Goal: Task Accomplishment & Management: Complete application form

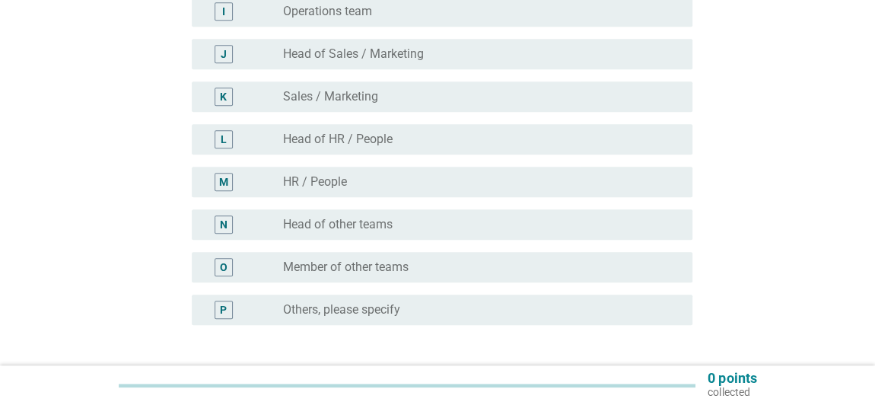
scroll to position [553, 0]
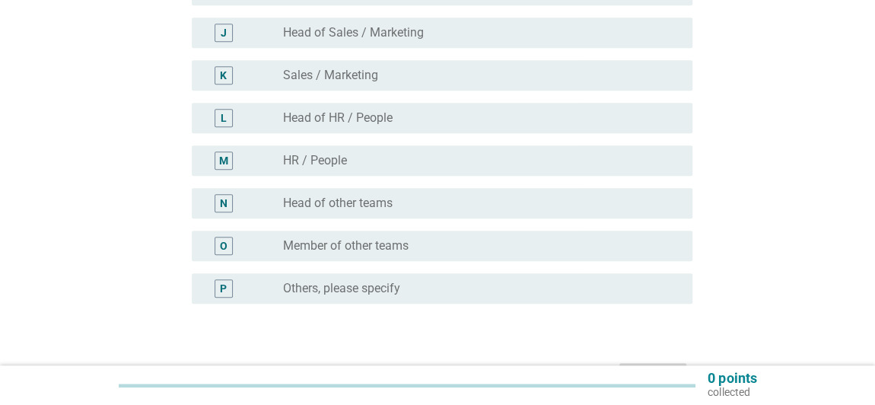
click at [365, 247] on label "Member of other teams" at bounding box center [346, 245] width 126 height 15
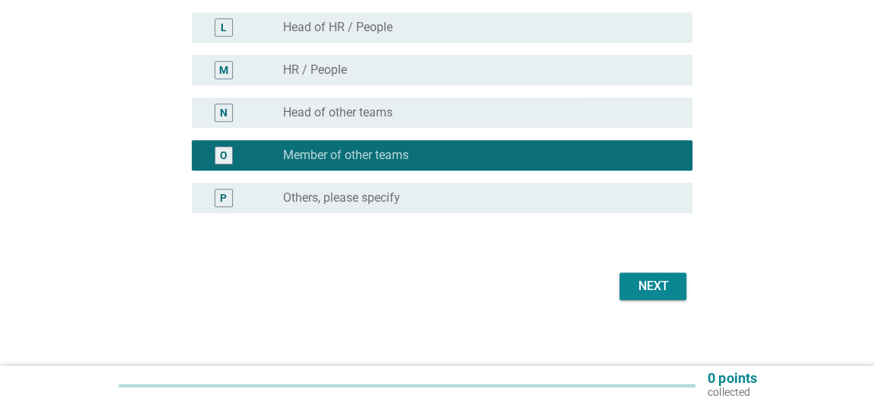
scroll to position [651, 0]
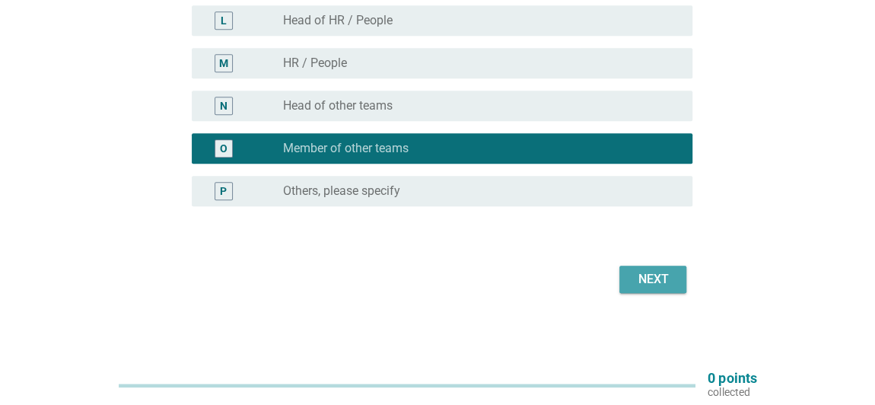
click at [634, 277] on div "Next" at bounding box center [653, 279] width 43 height 18
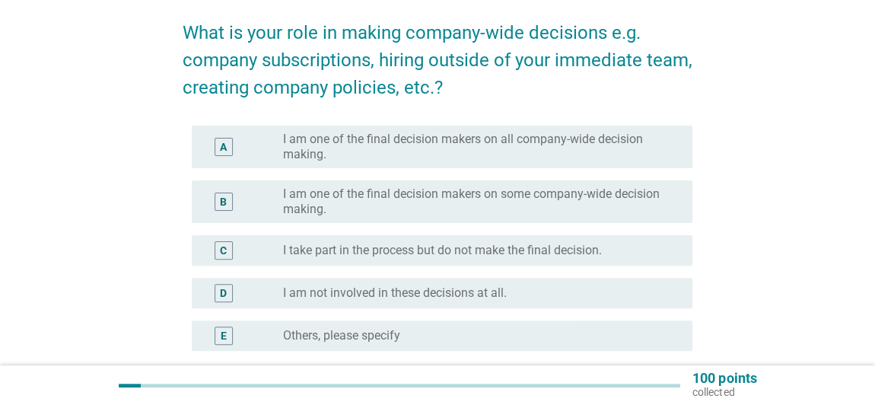
scroll to position [138, 0]
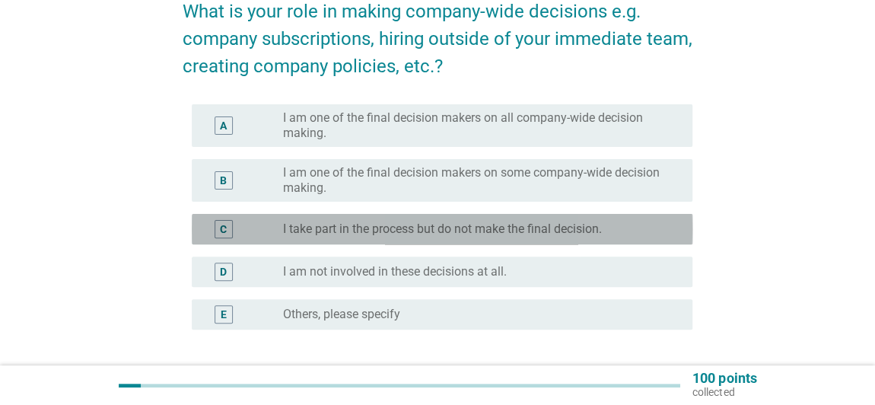
click at [397, 228] on label "I take part in the process but do not make the final decision." at bounding box center [442, 228] width 319 height 15
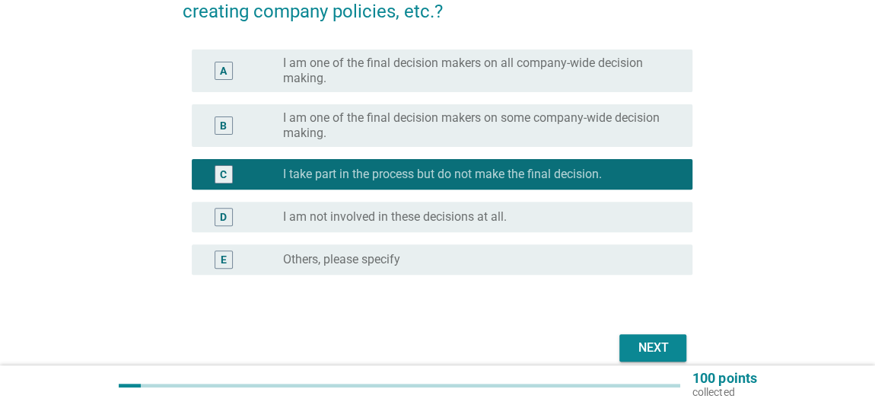
scroll to position [261, 0]
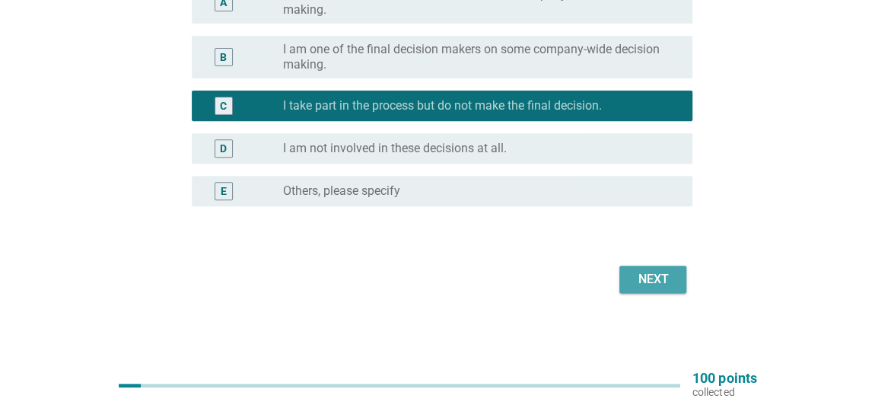
click at [645, 278] on div "Next" at bounding box center [653, 279] width 43 height 18
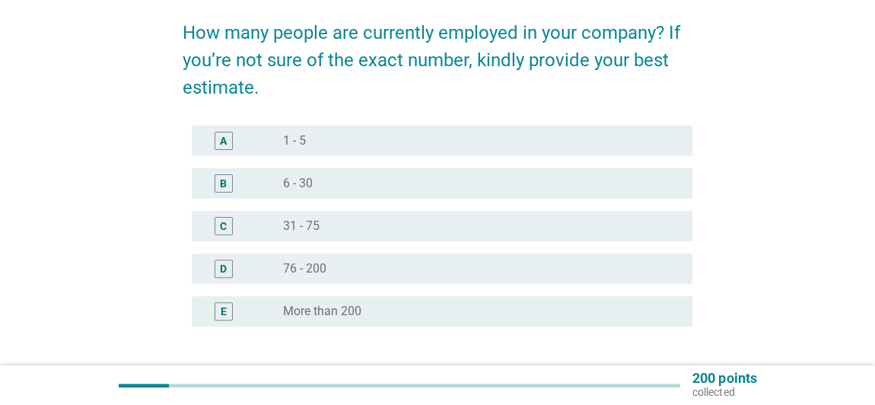
scroll to position [138, 0]
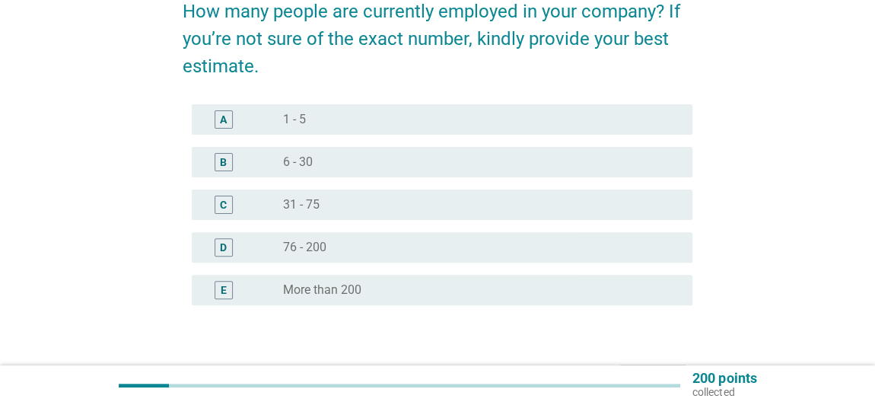
click at [359, 240] on div "radio_button_unchecked 76 - 200" at bounding box center [475, 247] width 385 height 15
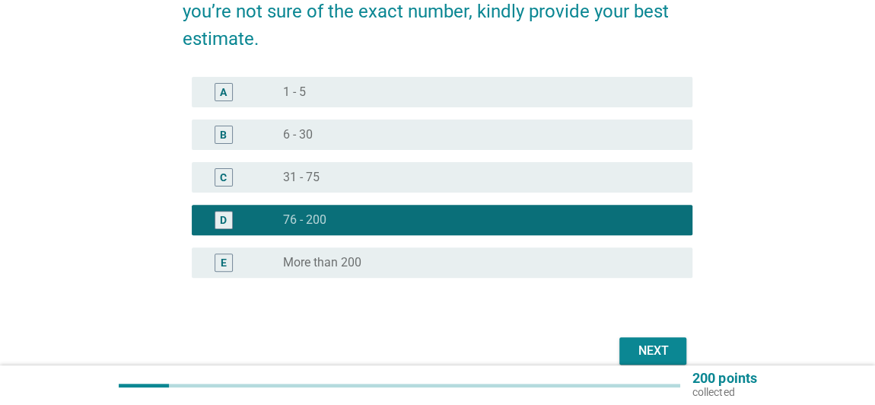
scroll to position [207, 0]
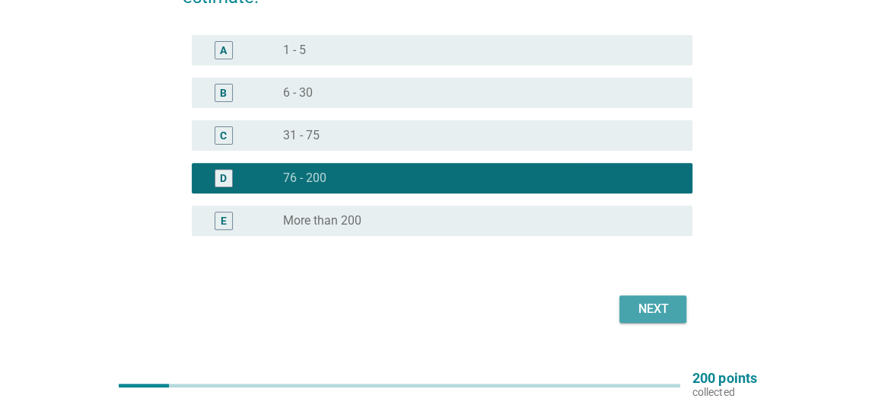
click at [660, 309] on div "Next" at bounding box center [653, 309] width 43 height 18
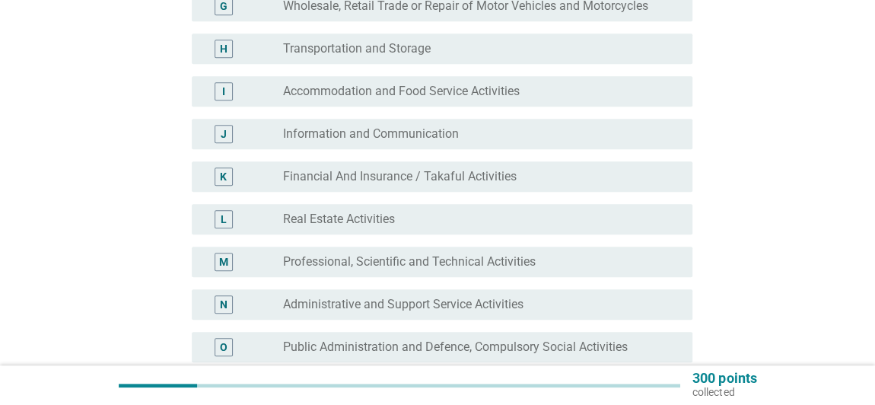
scroll to position [484, 0]
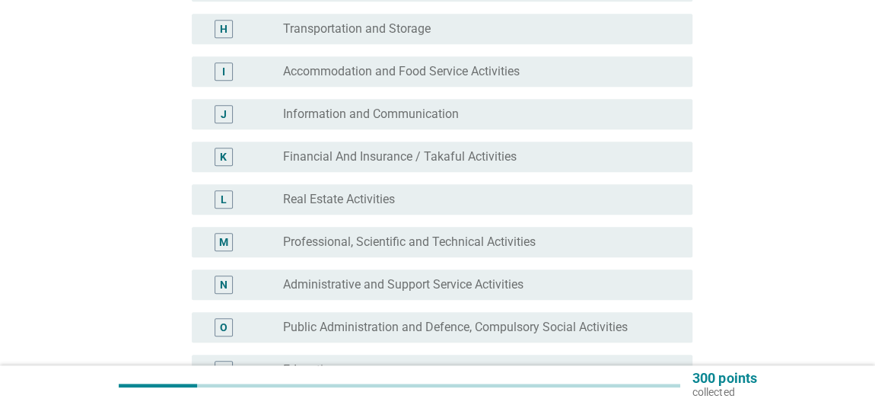
click at [320, 193] on label "Real Estate Activities" at bounding box center [339, 199] width 112 height 15
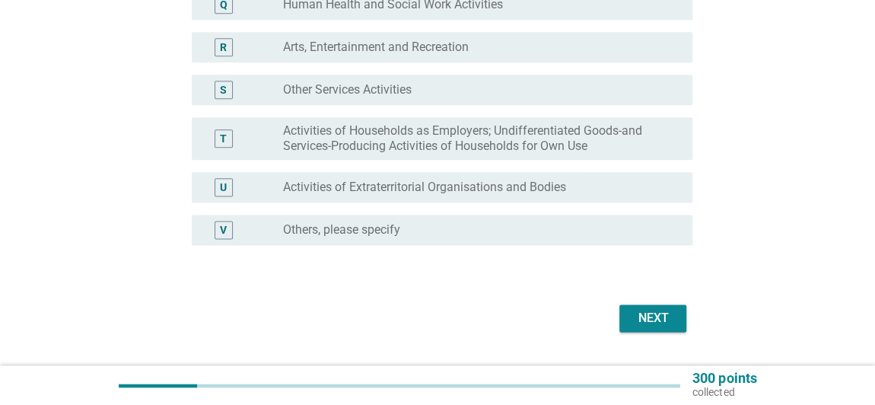
scroll to position [931, 0]
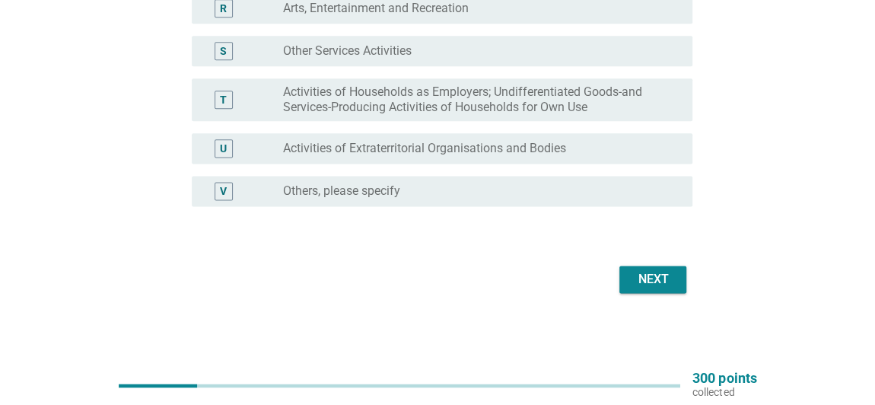
click at [644, 276] on div "Next" at bounding box center [653, 279] width 43 height 18
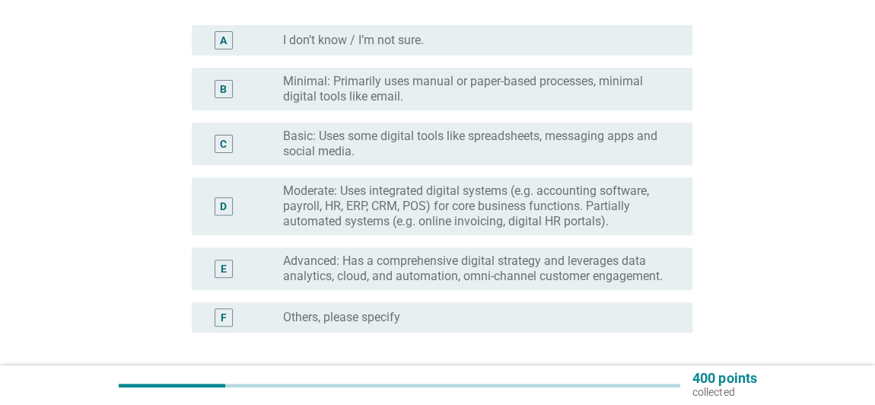
scroll to position [207, 0]
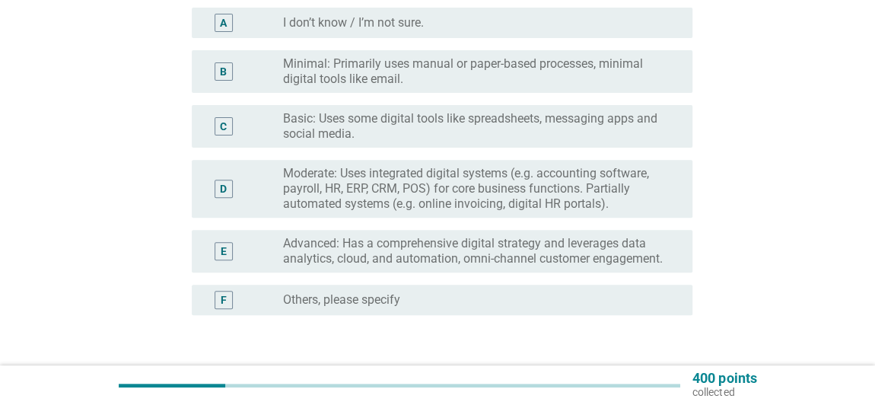
click at [403, 174] on label "Moderate: Uses integrated digital systems (e.g. accounting software, payroll, H…" at bounding box center [475, 189] width 385 height 46
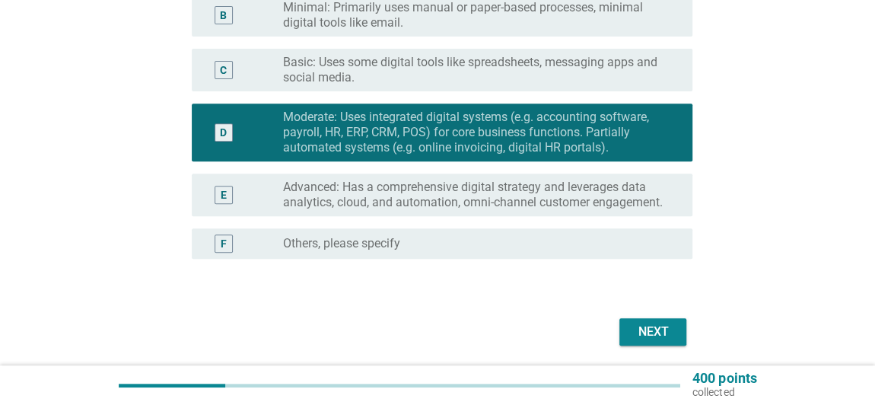
scroll to position [316, 0]
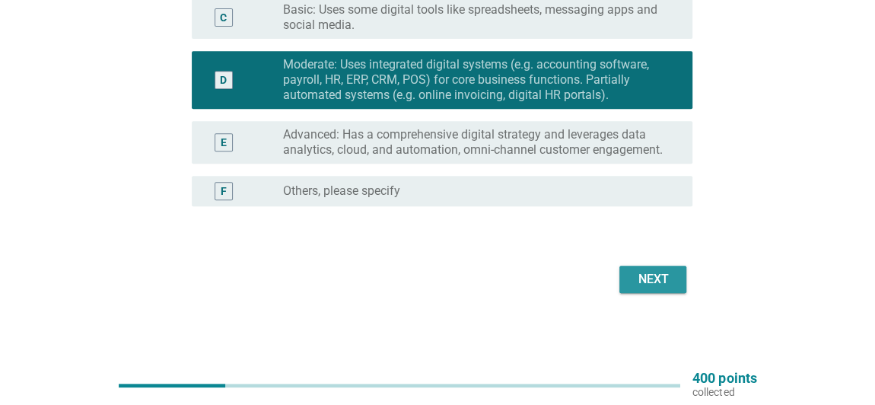
click at [627, 271] on button "Next" at bounding box center [653, 279] width 67 height 27
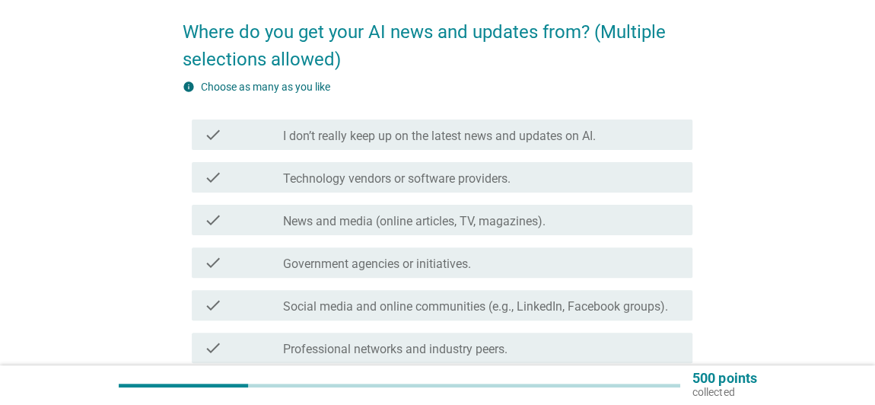
scroll to position [138, 0]
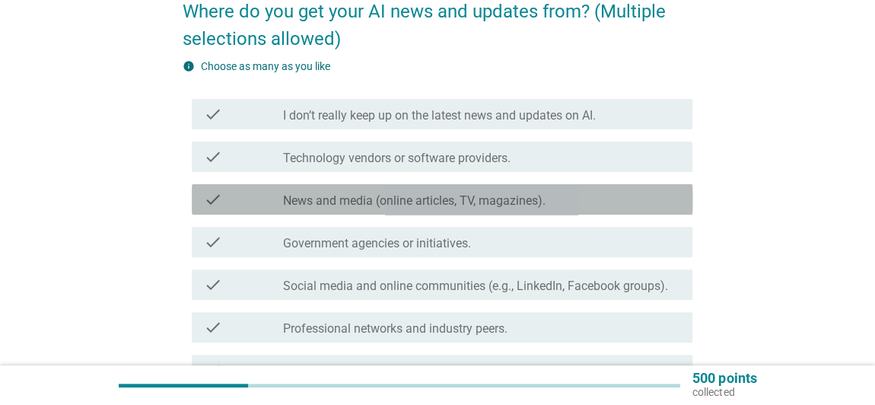
click at [368, 194] on label "News and media (online articles, TV, magazines)." at bounding box center [414, 200] width 263 height 15
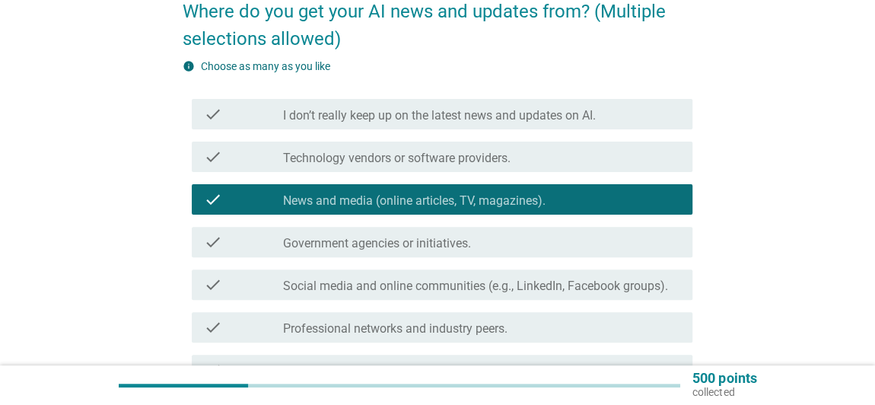
click at [329, 282] on label "Social media and online communities (e.g., LinkedIn, Facebook groups)." at bounding box center [475, 286] width 385 height 15
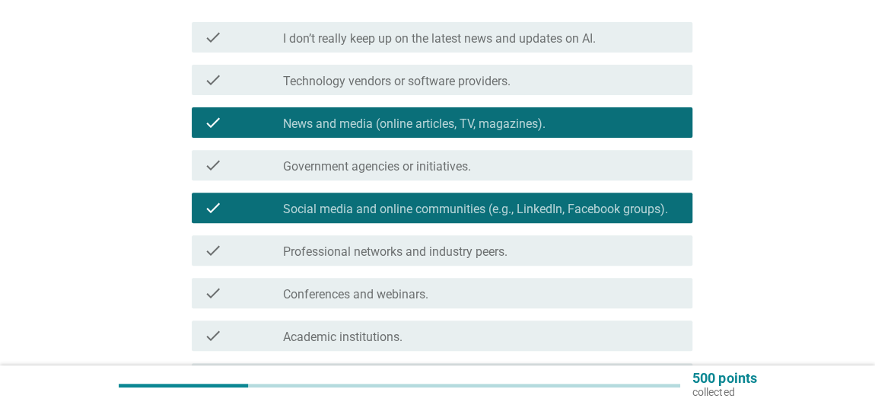
scroll to position [276, 0]
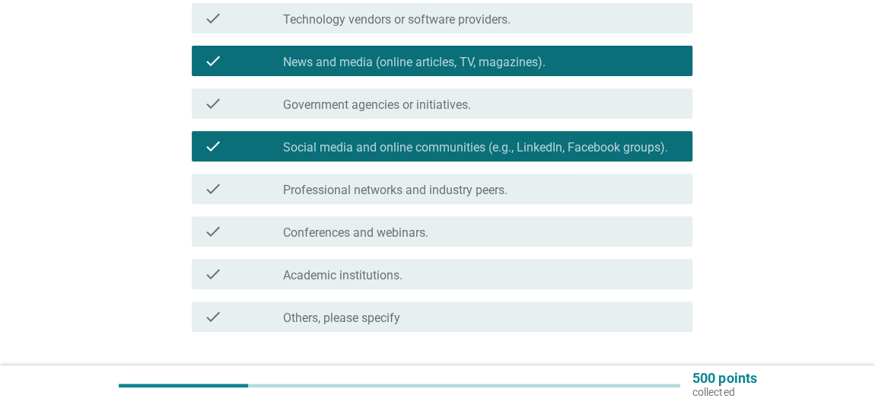
click at [362, 186] on label "Professional networks and industry peers." at bounding box center [395, 190] width 225 height 15
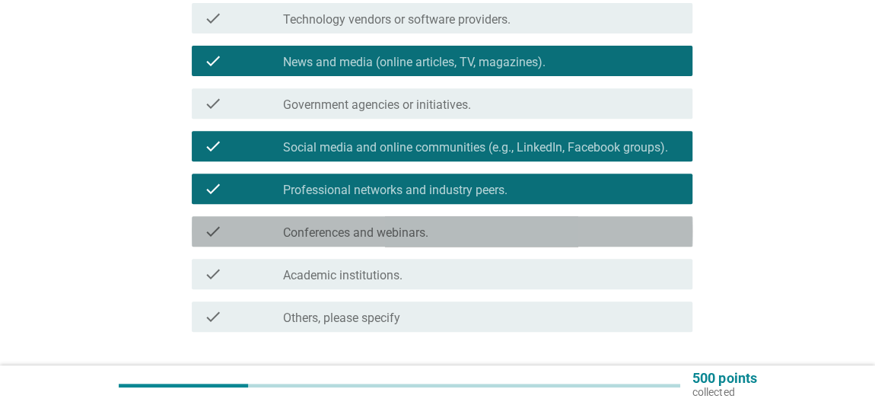
click at [368, 233] on label "Conferences and webinars." at bounding box center [355, 232] width 145 height 15
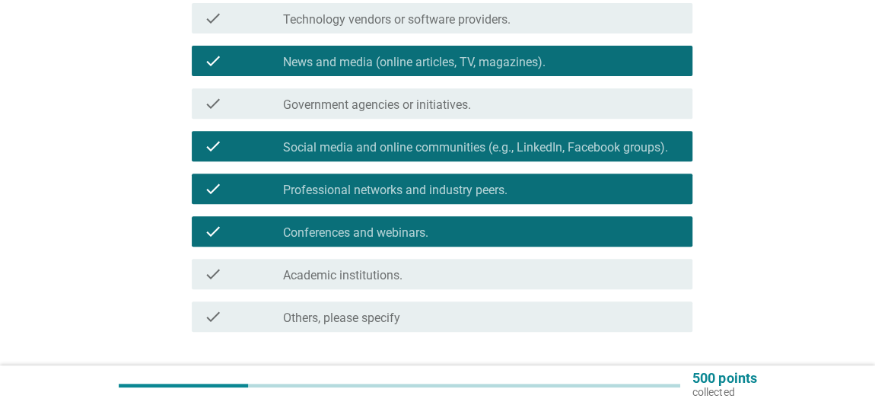
scroll to position [346, 0]
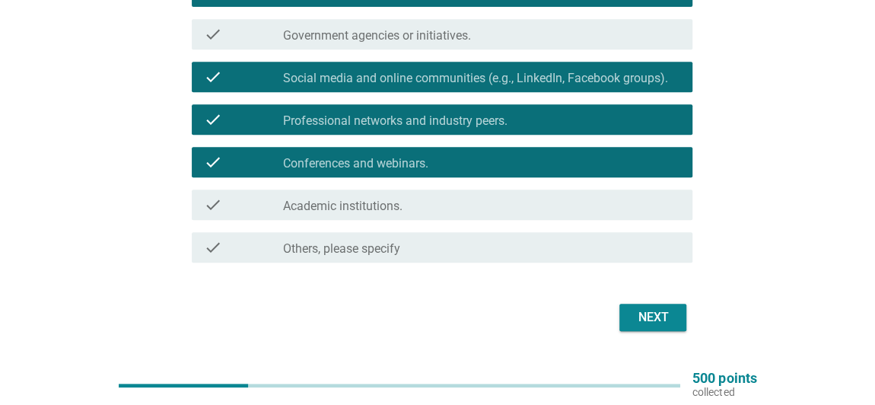
click at [645, 308] on div "Next" at bounding box center [653, 317] width 43 height 18
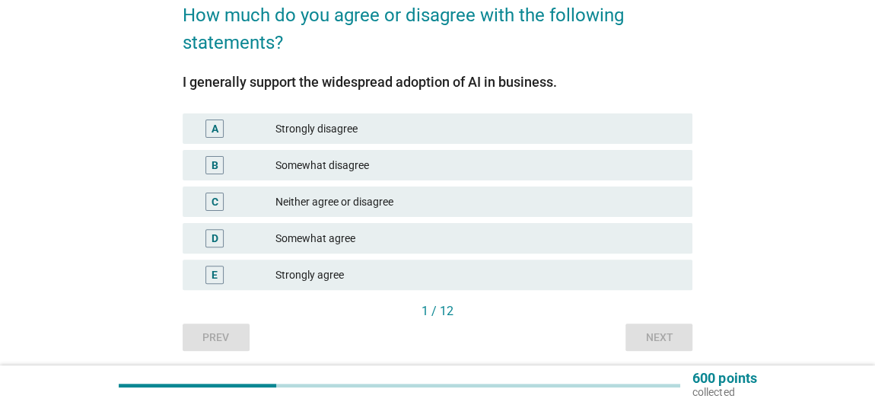
scroll to position [138, 0]
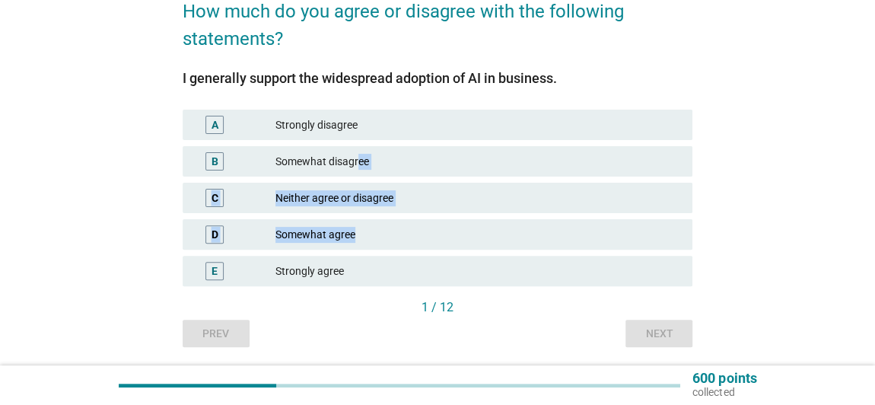
drag, startPoint x: 358, startPoint y: 167, endPoint x: 358, endPoint y: 236, distance: 69.3
click at [358, 236] on div "A Strongly disagree B Somewhat disagree C Neither agree or disagree D Somewhat …" at bounding box center [438, 198] width 517 height 183
click at [345, 232] on div "Somewhat agree" at bounding box center [478, 234] width 405 height 18
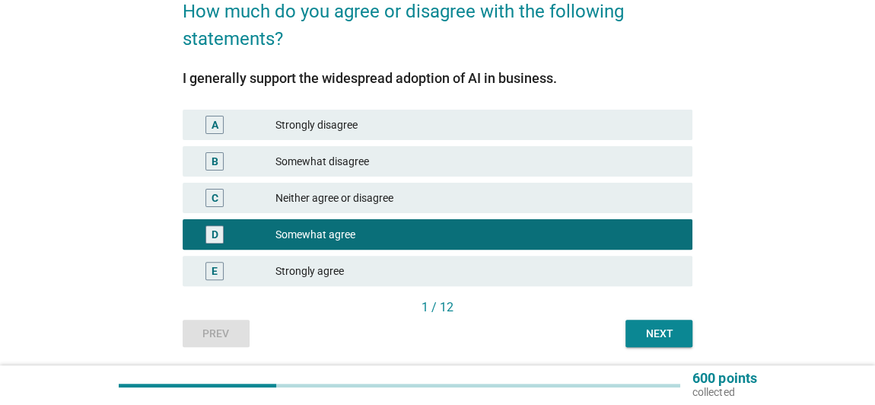
click at [661, 326] on div "Next" at bounding box center [659, 334] width 43 height 16
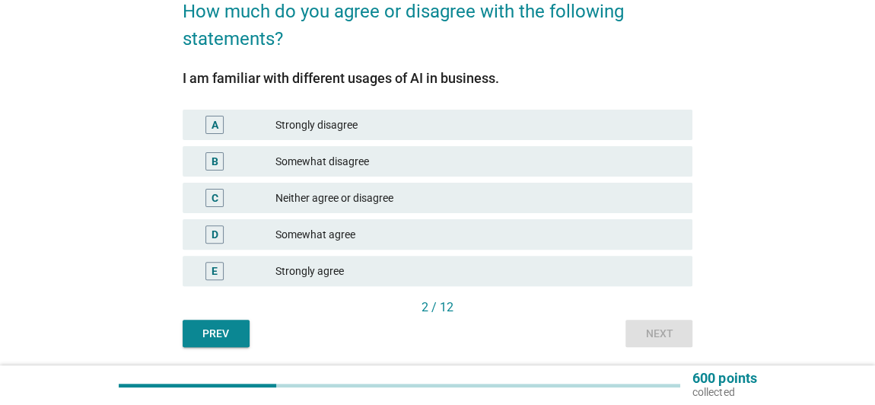
click at [319, 193] on div "Neither agree or disagree" at bounding box center [478, 198] width 405 height 18
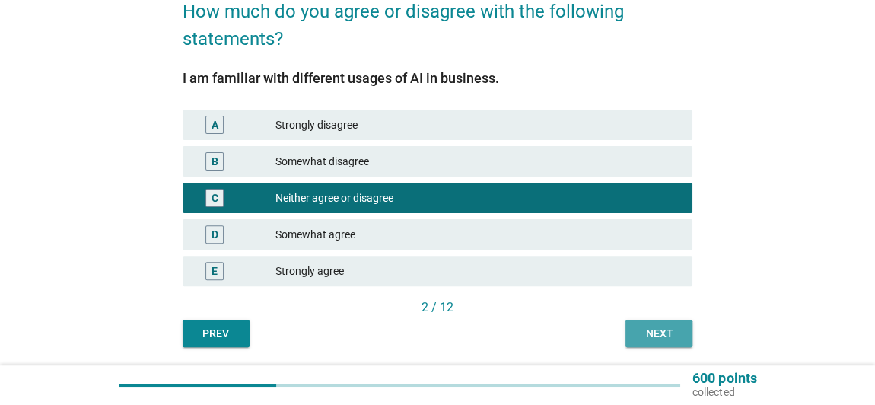
click at [642, 335] on div "Next" at bounding box center [659, 334] width 43 height 16
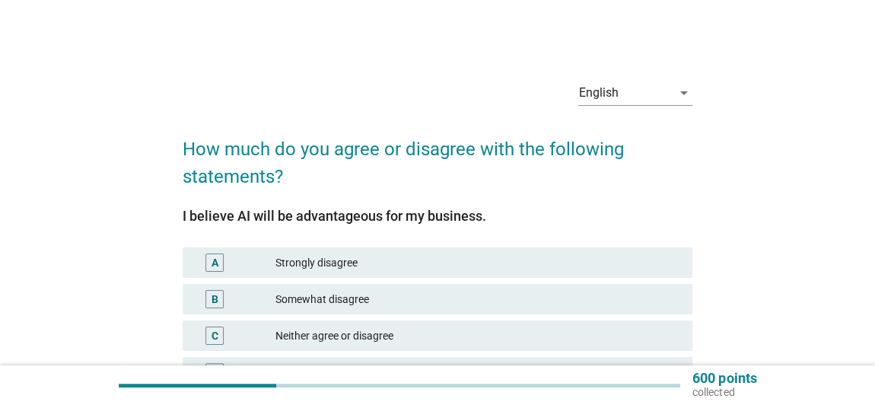
scroll to position [69, 0]
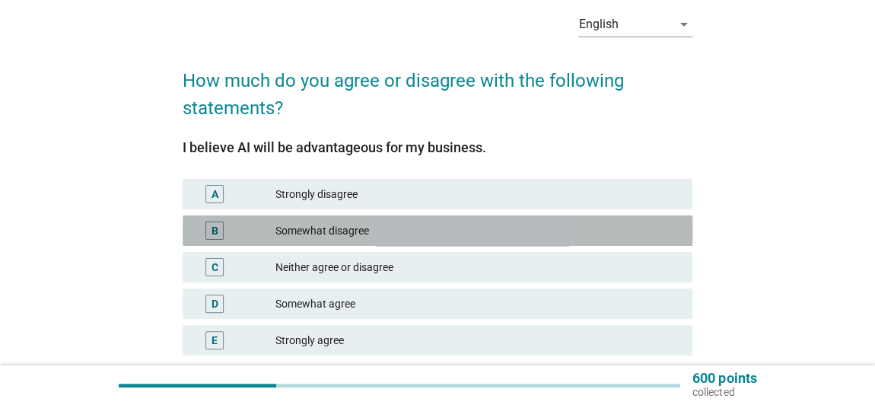
click at [307, 221] on div "Somewhat disagree" at bounding box center [478, 230] width 405 height 18
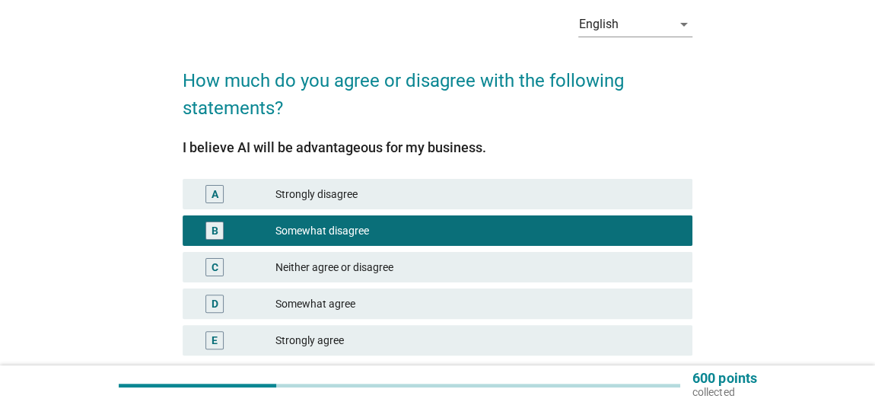
scroll to position [187, 0]
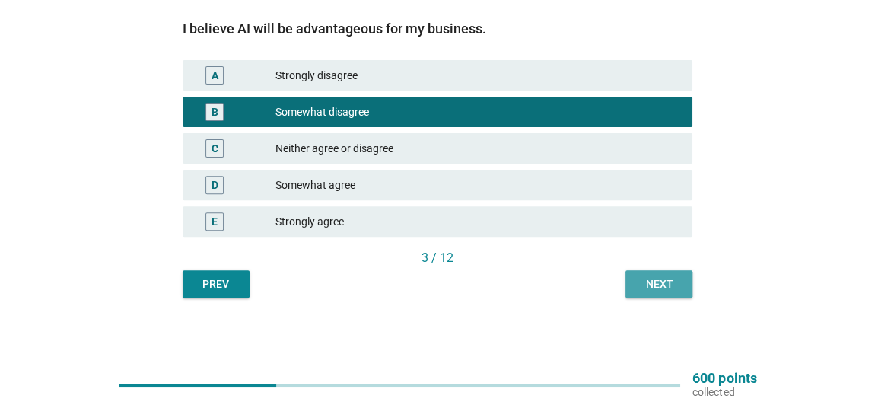
click at [636, 281] on button "Next" at bounding box center [659, 283] width 67 height 27
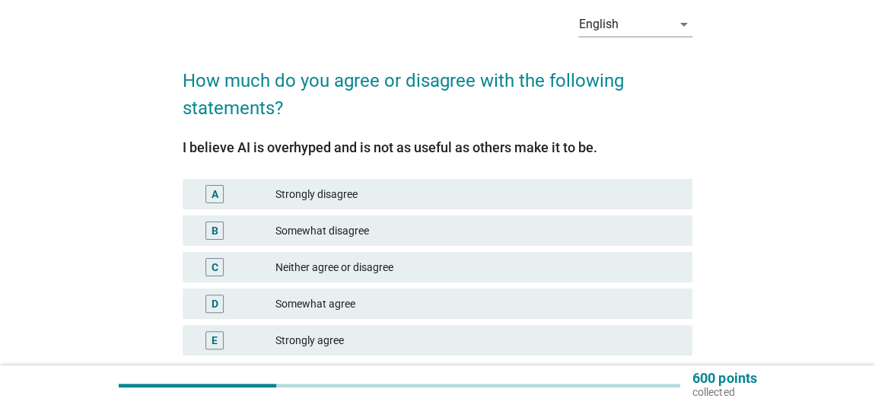
scroll to position [138, 0]
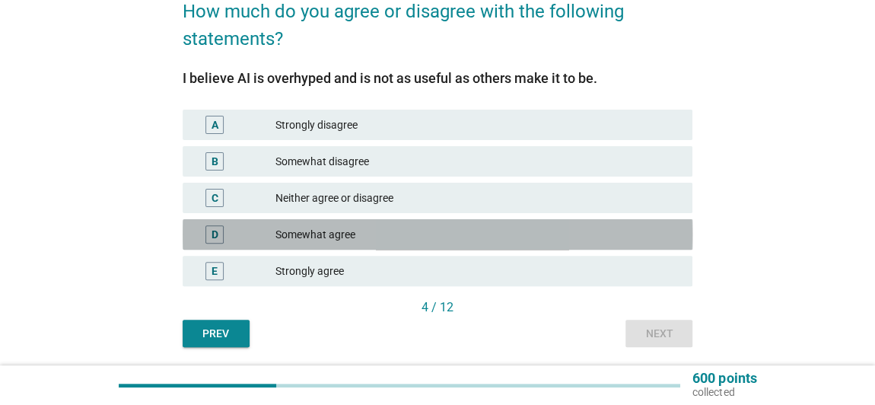
click at [298, 220] on div "D Somewhat agree" at bounding box center [438, 234] width 511 height 30
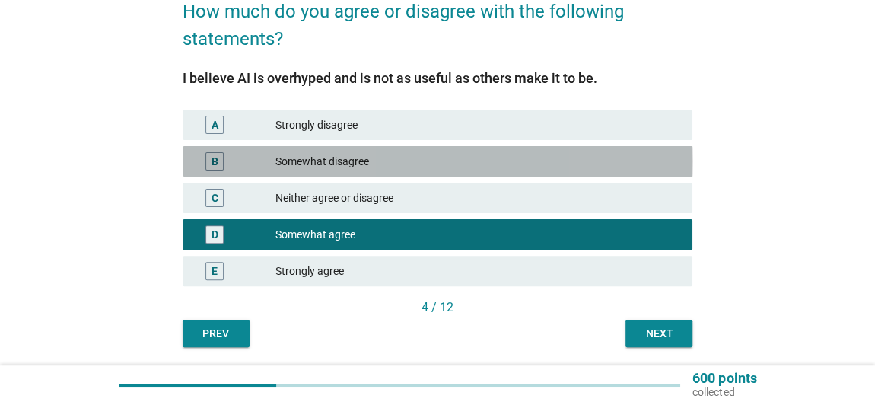
click at [301, 169] on div "Somewhat disagree" at bounding box center [478, 161] width 405 height 18
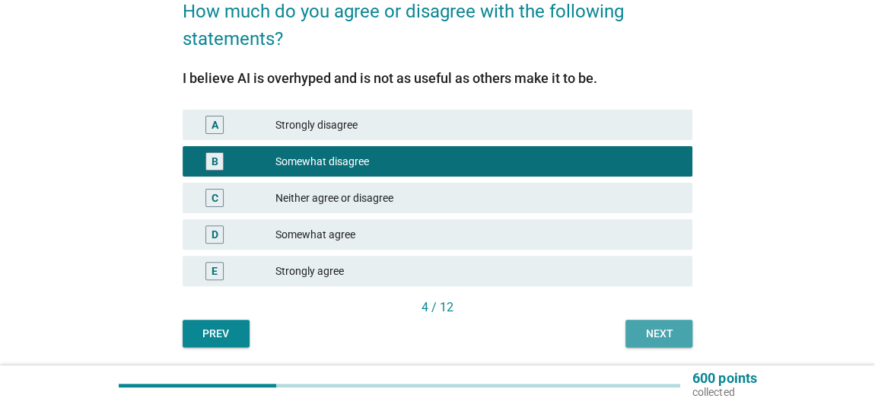
click at [638, 327] on div "Next" at bounding box center [659, 334] width 43 height 16
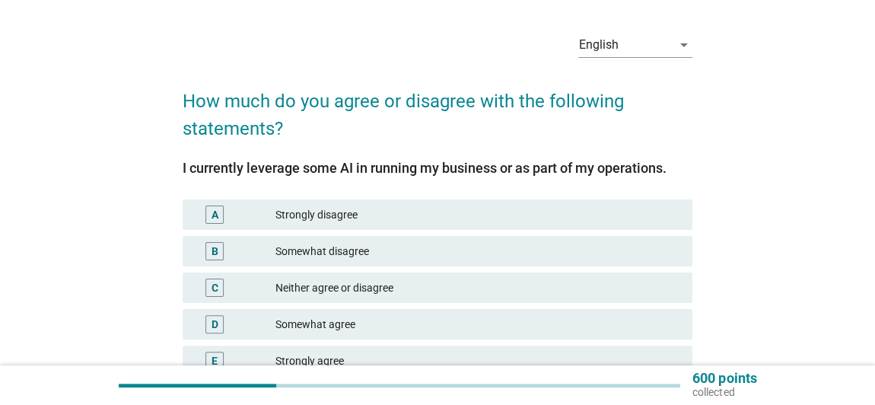
scroll to position [69, 0]
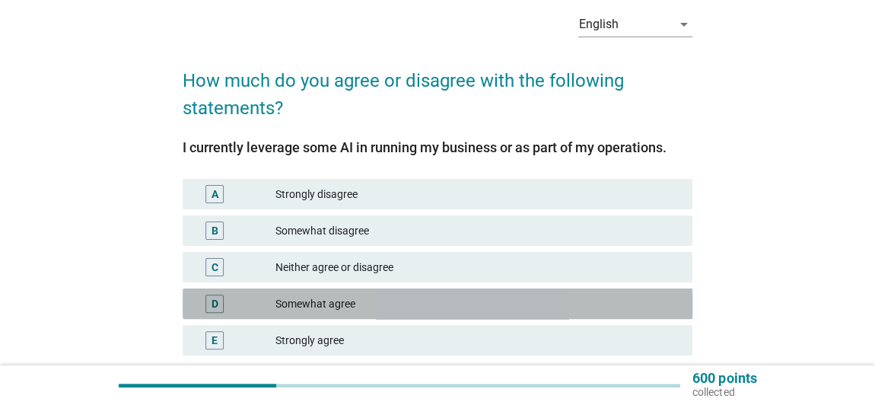
click at [334, 296] on div "Somewhat agree" at bounding box center [478, 304] width 405 height 18
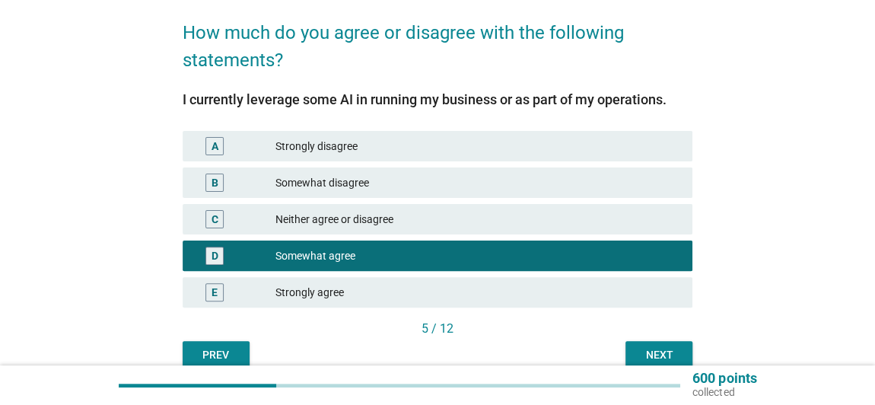
scroll to position [138, 0]
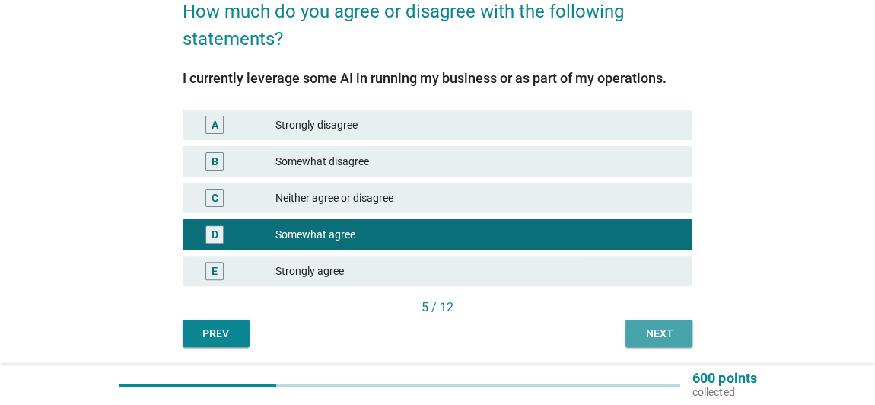
click at [629, 324] on button "Next" at bounding box center [659, 333] width 67 height 27
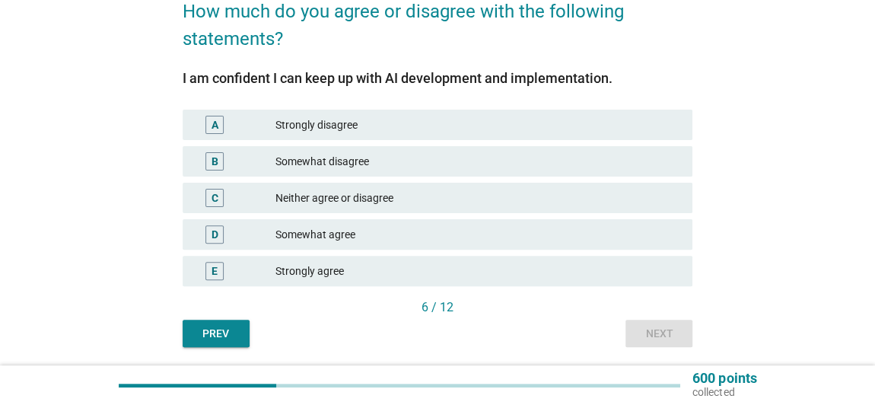
click at [326, 232] on div "Somewhat agree" at bounding box center [478, 234] width 405 height 18
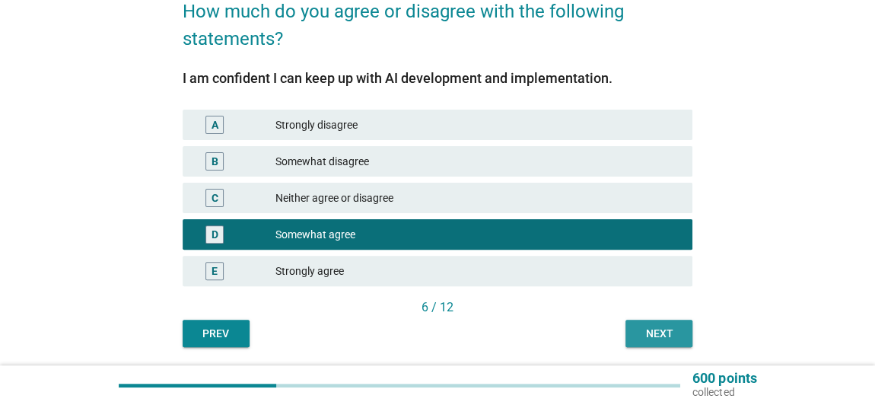
drag, startPoint x: 654, startPoint y: 330, endPoint x: 358, endPoint y: 230, distance: 312.7
click at [368, 268] on div "I am confident I can keep up with AI development and implementation. A Strongly…" at bounding box center [438, 200] width 511 height 295
click at [344, 199] on div "Neither agree or disagree" at bounding box center [478, 198] width 405 height 18
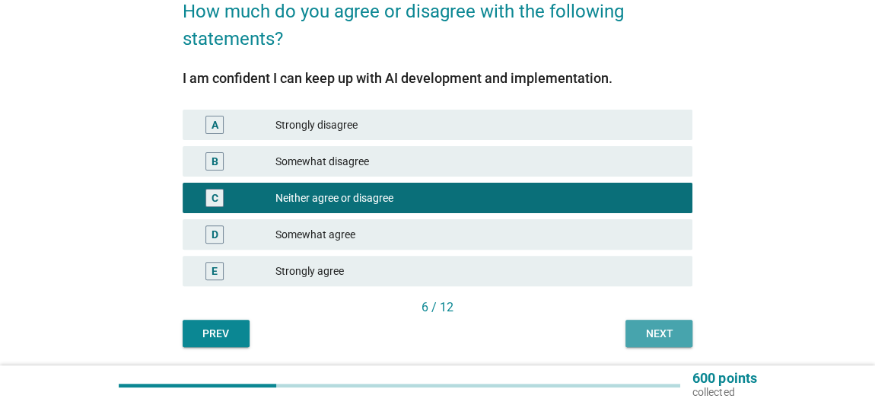
click at [636, 325] on button "Next" at bounding box center [659, 333] width 67 height 27
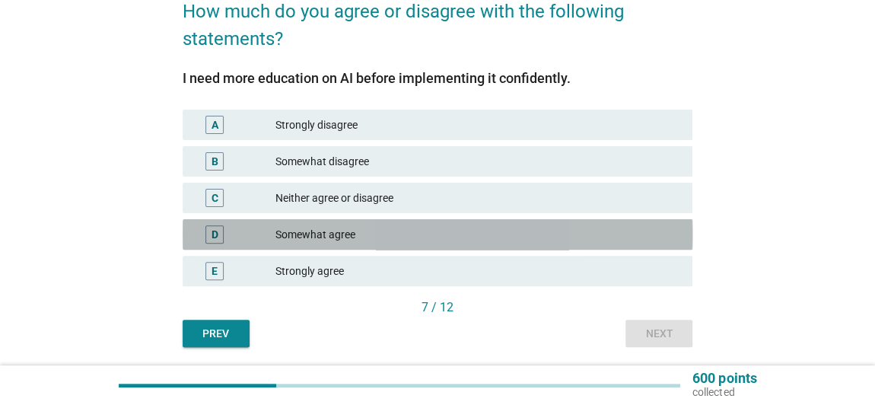
click at [334, 225] on div "Somewhat agree" at bounding box center [478, 234] width 405 height 18
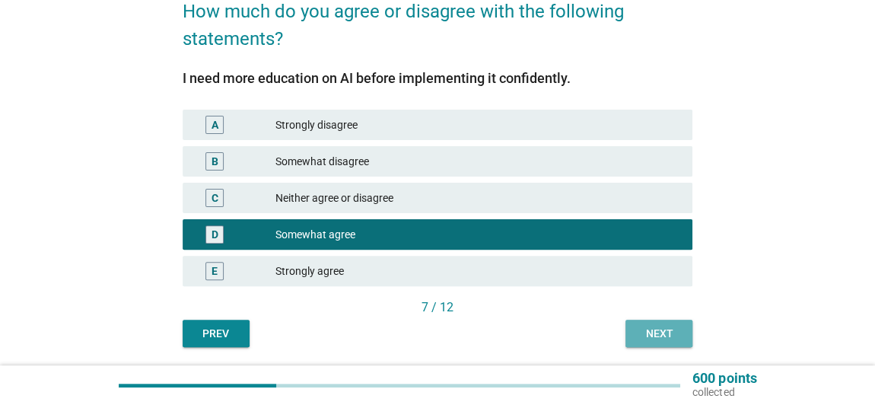
click at [645, 334] on div "Next" at bounding box center [659, 334] width 43 height 16
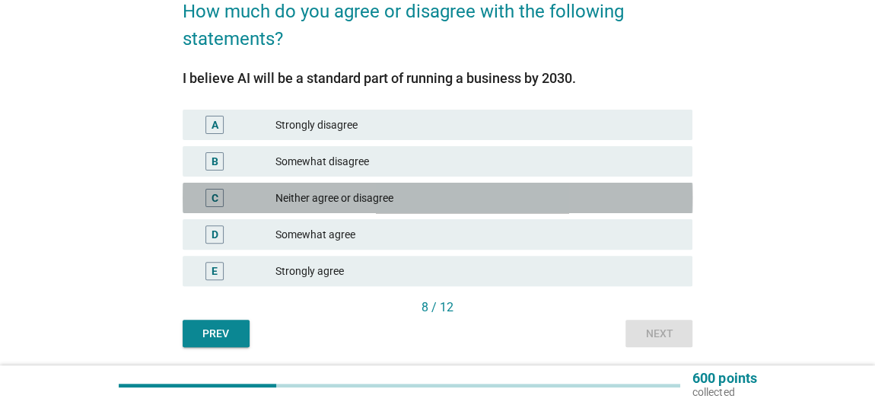
click at [328, 190] on div "Neither agree or disagree" at bounding box center [478, 198] width 405 height 18
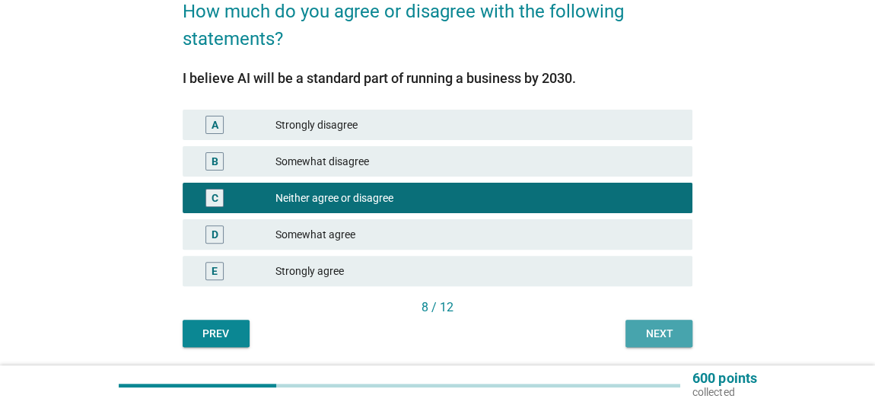
click at [661, 328] on div "Next" at bounding box center [659, 334] width 43 height 16
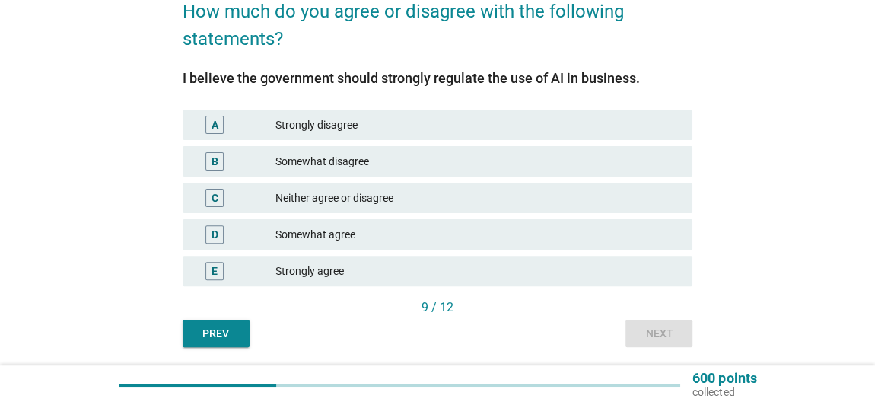
click at [311, 221] on div "D Somewhat agree" at bounding box center [438, 234] width 511 height 30
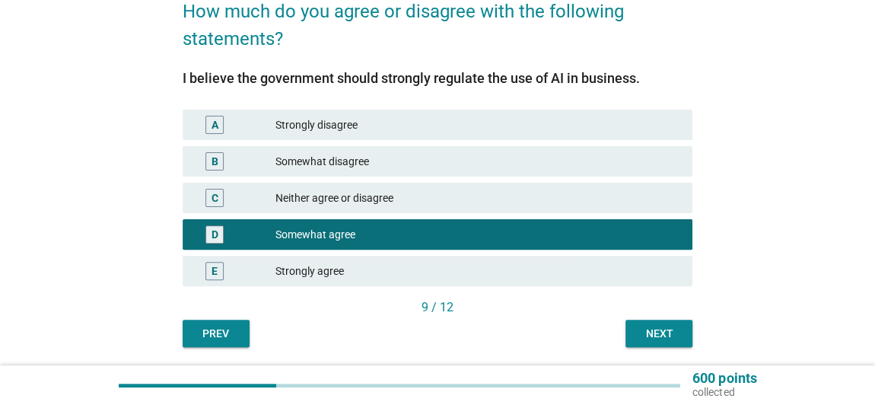
click at [645, 320] on button "Next" at bounding box center [659, 333] width 67 height 27
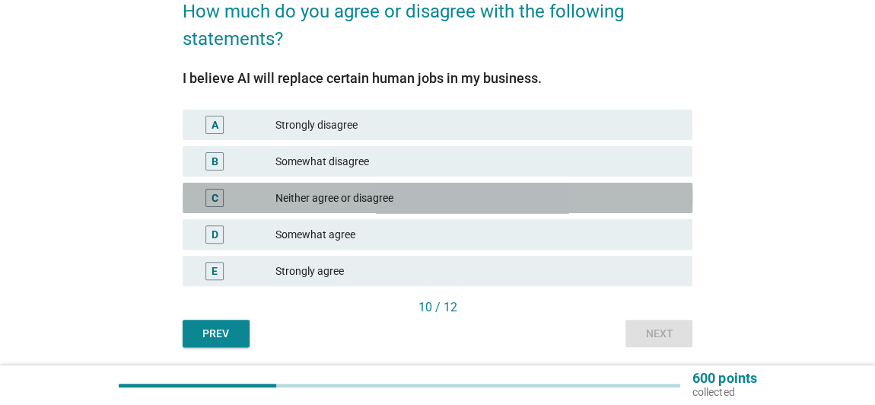
click at [346, 189] on div "Neither agree or disagree" at bounding box center [478, 198] width 405 height 18
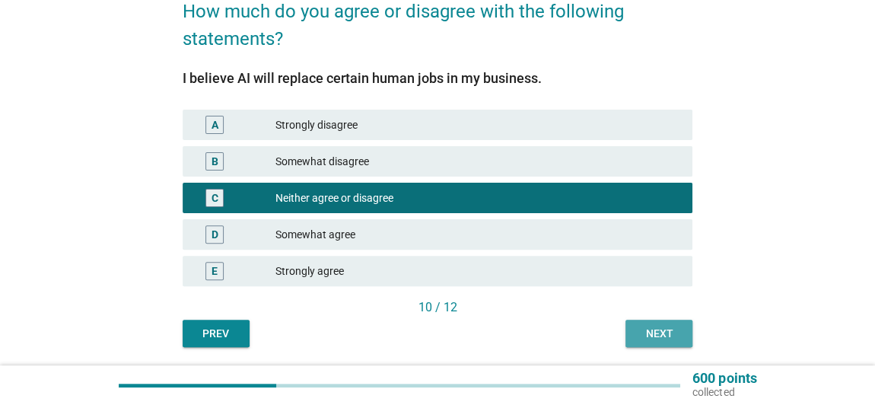
click at [658, 322] on button "Next" at bounding box center [659, 333] width 67 height 27
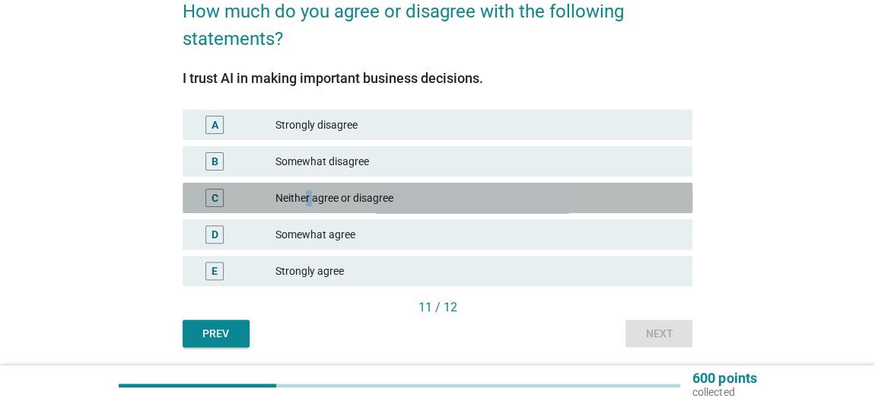
drag, startPoint x: 305, startPoint y: 190, endPoint x: 311, endPoint y: 195, distance: 8.1
click at [311, 195] on div "Neither agree or disagree" at bounding box center [478, 198] width 405 height 18
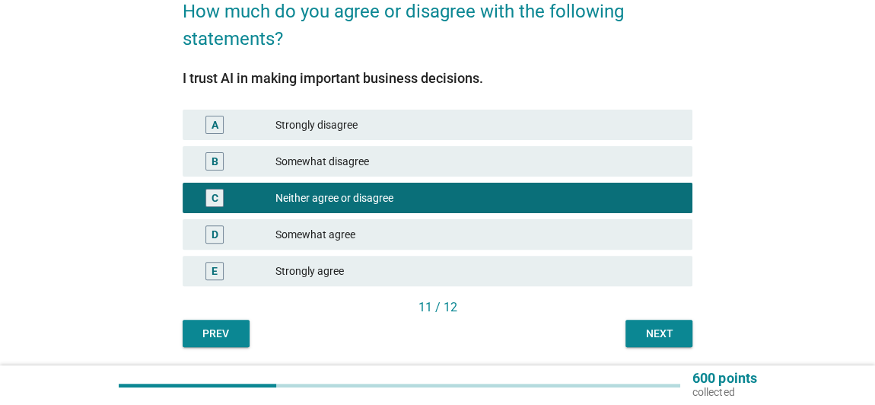
click at [325, 216] on div "D Somewhat agree" at bounding box center [438, 234] width 517 height 37
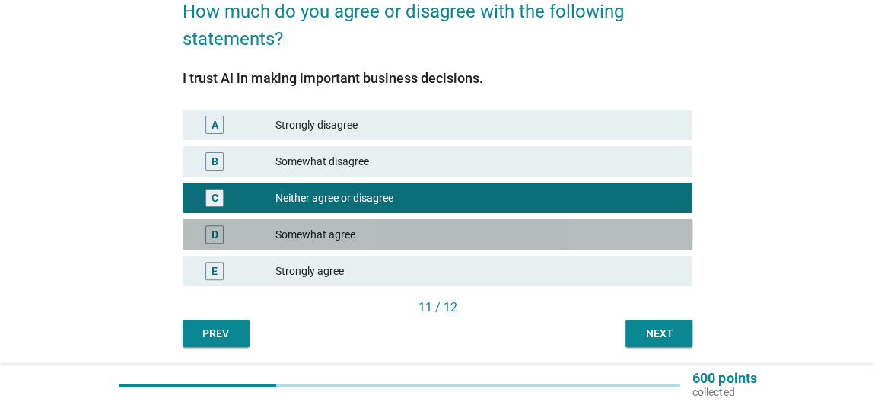
click at [329, 227] on div "Somewhat agree" at bounding box center [478, 234] width 405 height 18
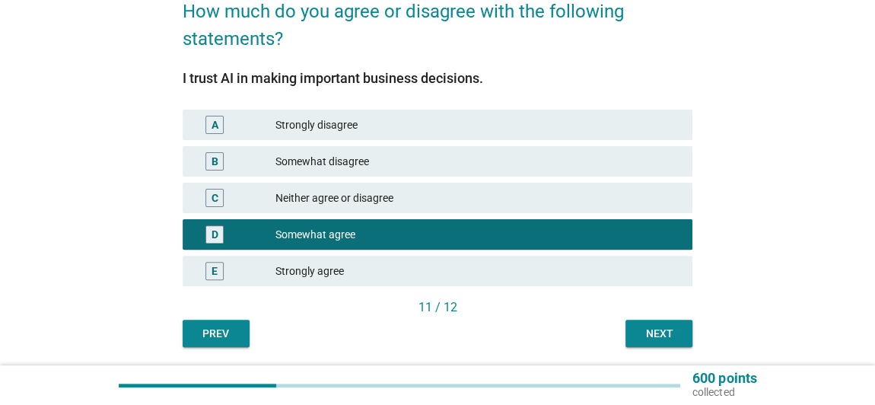
click at [330, 166] on div "Somewhat disagree" at bounding box center [478, 161] width 405 height 18
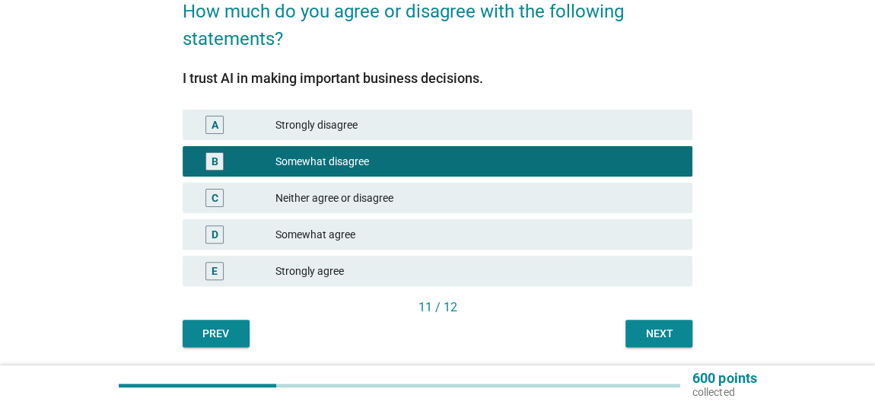
click at [645, 326] on div "Next" at bounding box center [659, 334] width 43 height 16
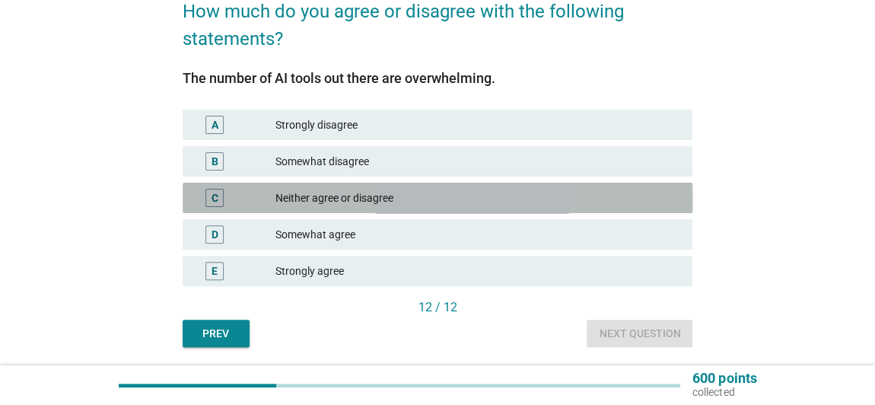
click at [328, 195] on div "Neither agree or disagree" at bounding box center [478, 198] width 405 height 18
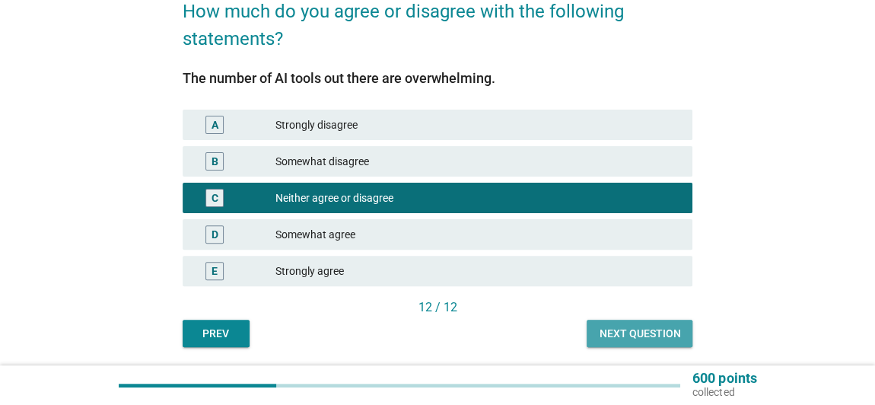
click at [621, 334] on div "Next question" at bounding box center [639, 334] width 81 height 16
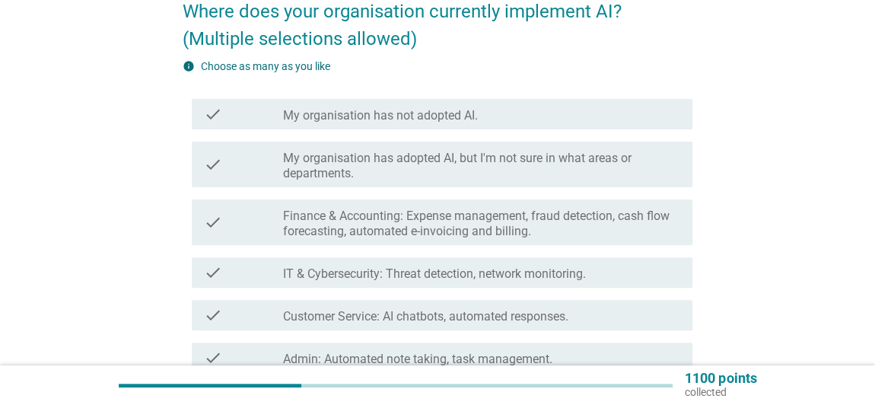
click at [364, 111] on label "My organisation has not adopted AI." at bounding box center [380, 115] width 195 height 15
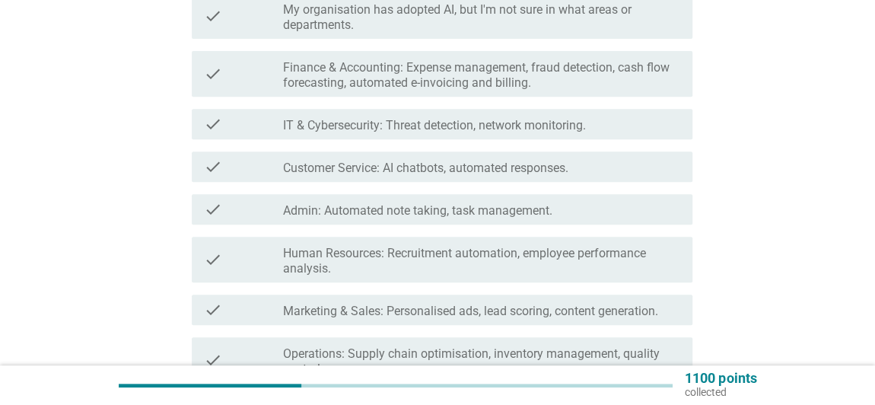
scroll to position [346, 0]
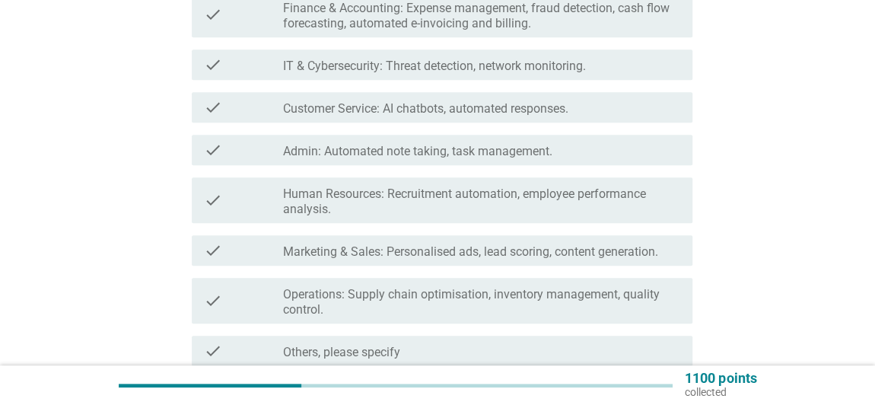
click at [435, 112] on label "Customer Service: AI chatbots, automated responses." at bounding box center [425, 108] width 285 height 15
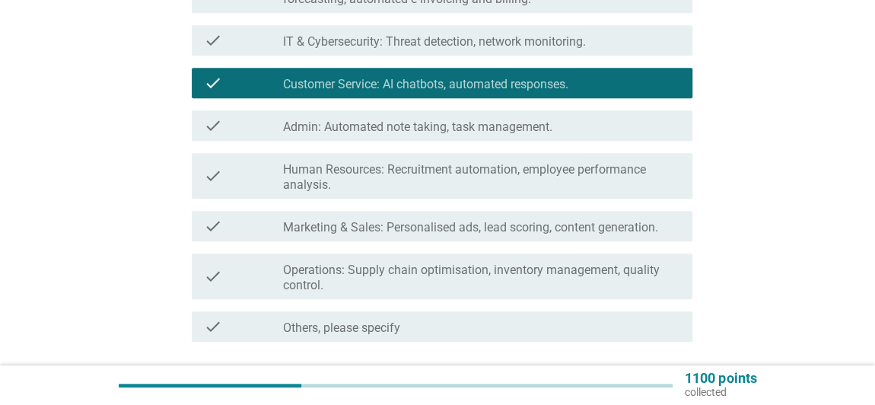
scroll to position [415, 0]
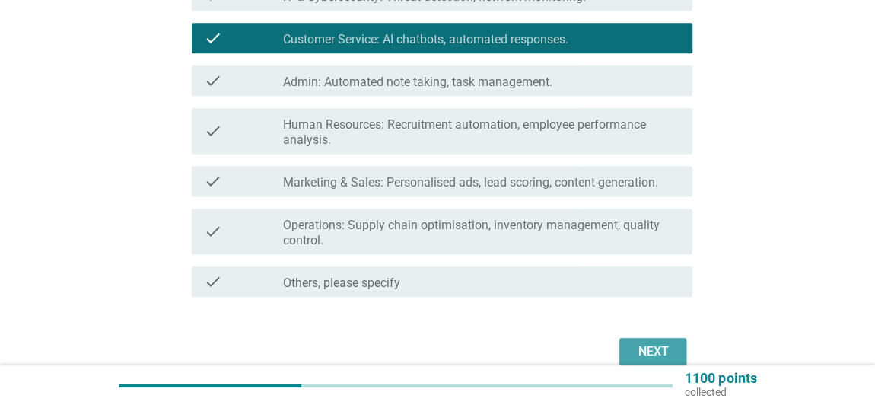
click at [645, 349] on div "Next" at bounding box center [653, 352] width 43 height 18
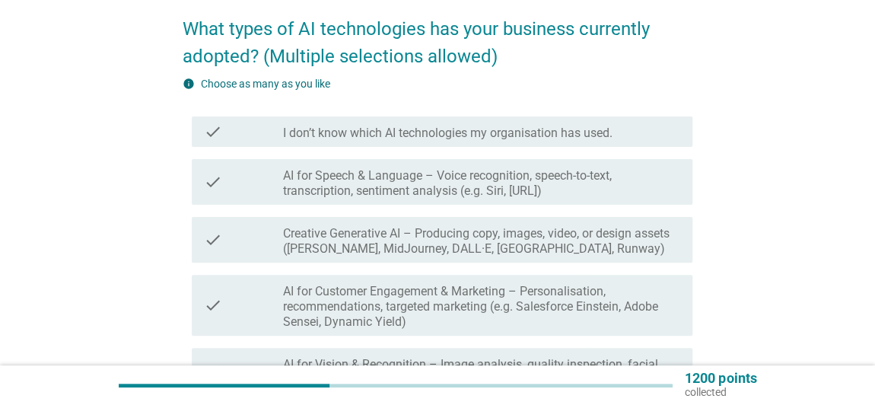
scroll to position [138, 0]
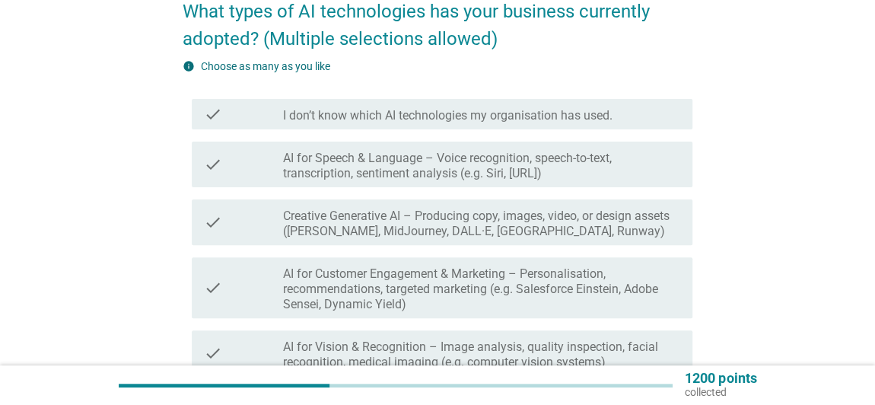
click at [397, 207] on div "check_box_outline_blank Creative Generative AI – Producing copy, images, video,…" at bounding box center [481, 222] width 397 height 33
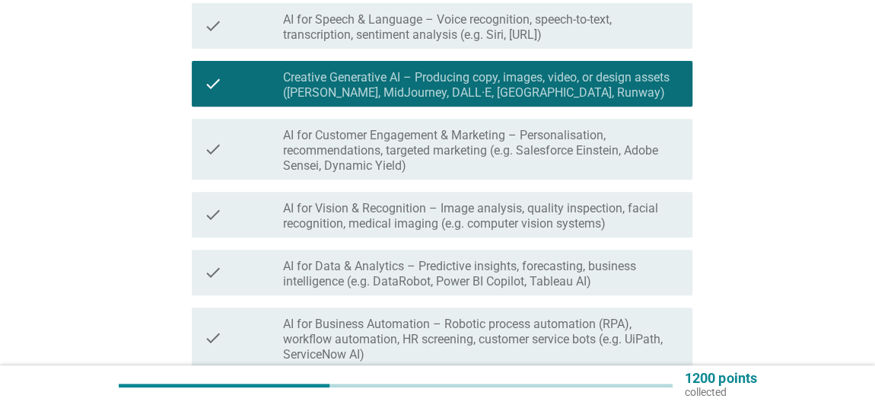
scroll to position [346, 0]
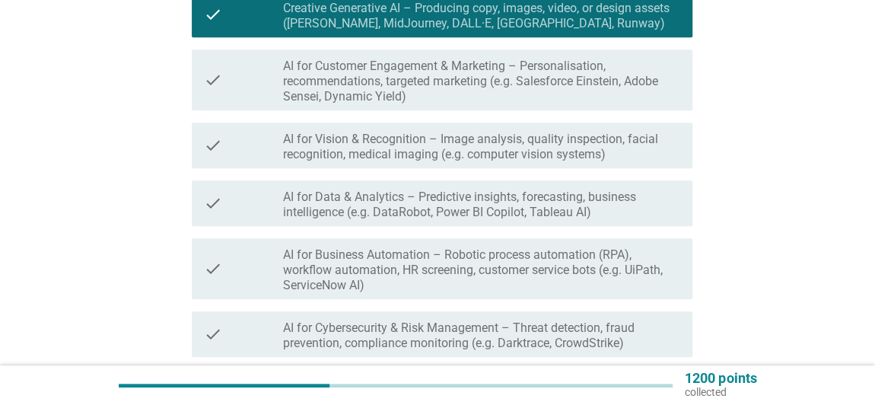
click at [395, 206] on label "AI for Data & Analytics – Predictive insights, forecasting, business intelligen…" at bounding box center [481, 205] width 397 height 30
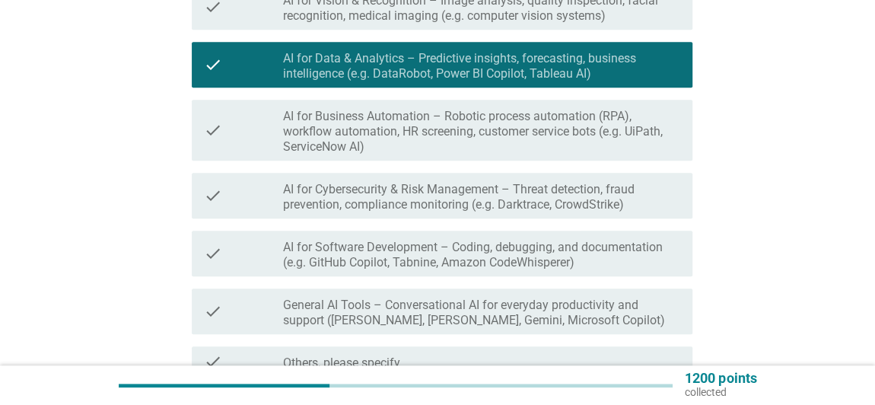
scroll to position [623, 0]
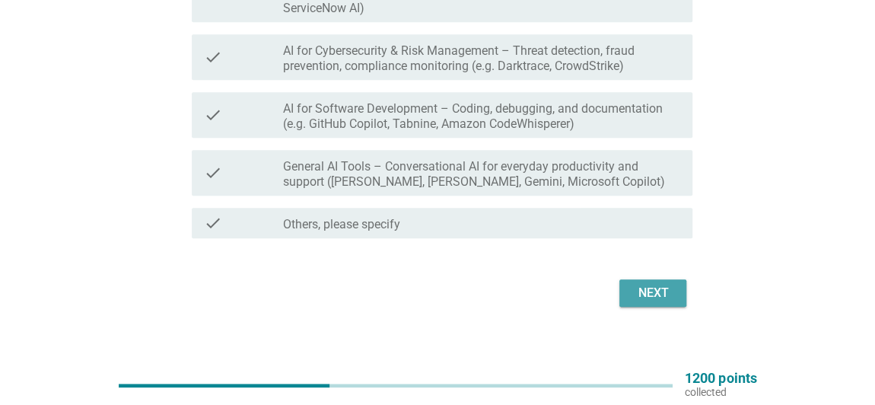
click at [648, 289] on div "Next" at bounding box center [653, 293] width 43 height 18
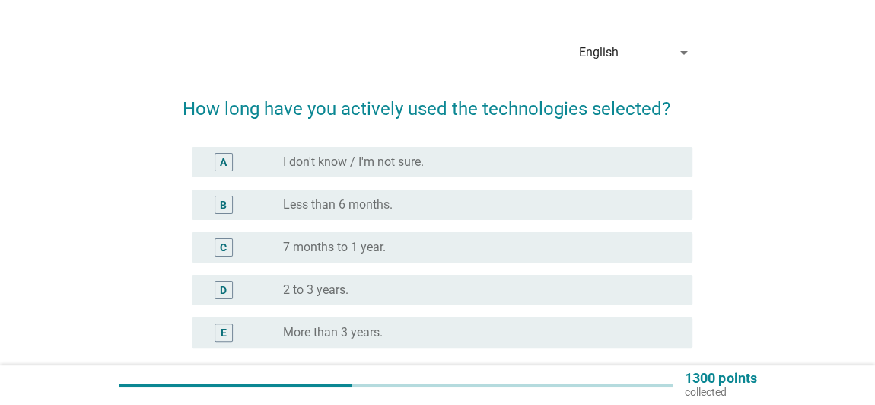
scroll to position [69, 0]
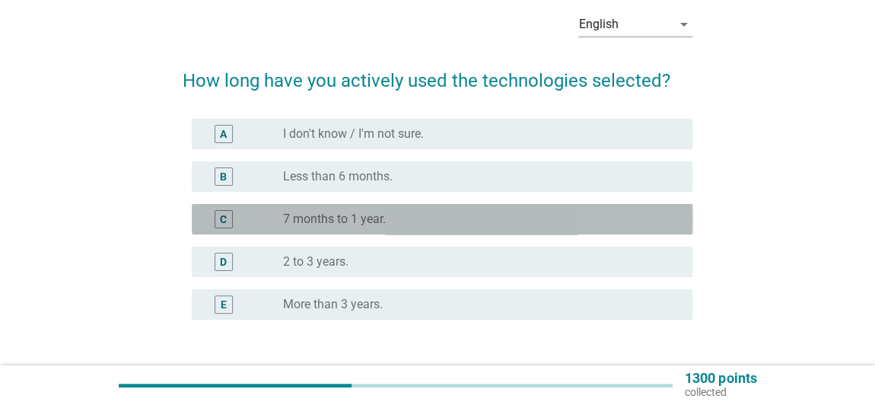
click at [316, 221] on label "7 months to 1 year." at bounding box center [334, 219] width 103 height 15
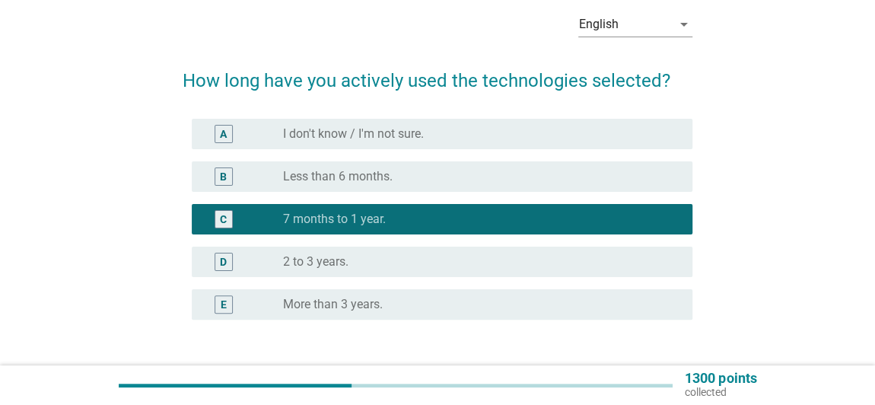
scroll to position [182, 0]
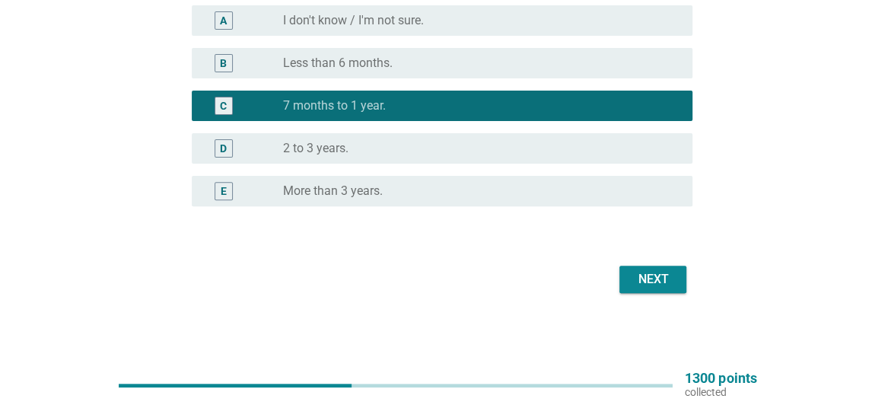
click at [656, 275] on div "Next" at bounding box center [653, 279] width 43 height 18
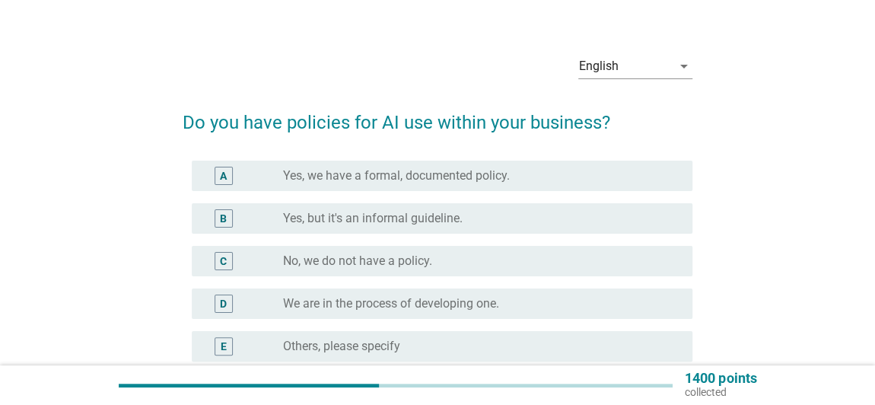
scroll to position [69, 0]
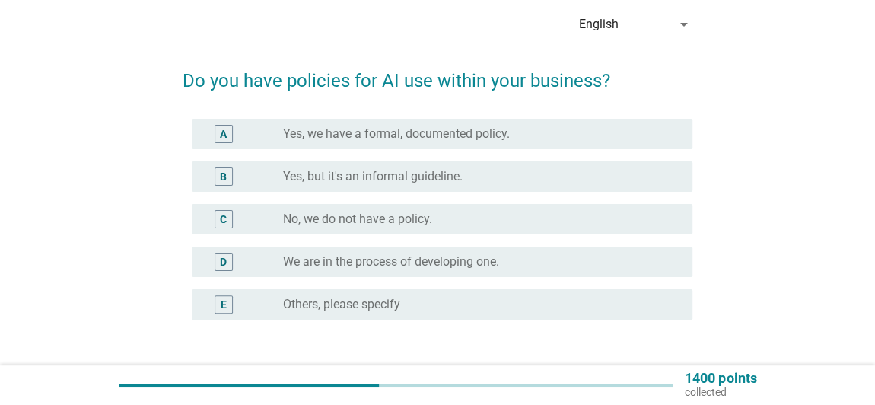
click at [374, 213] on label "No, we do not have a policy." at bounding box center [357, 219] width 149 height 15
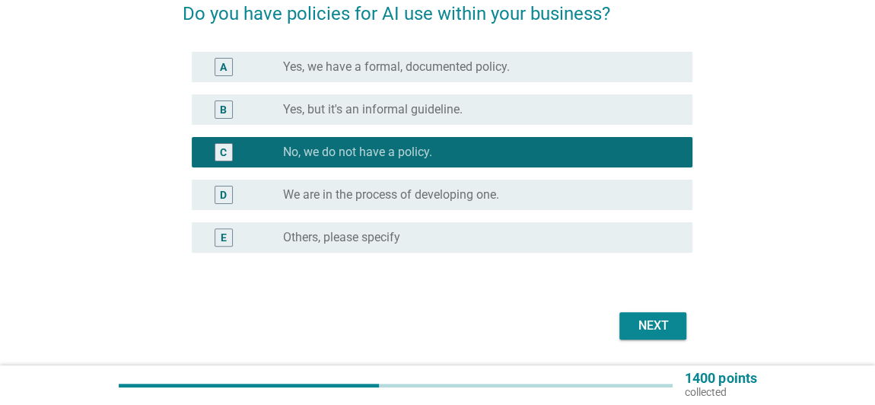
scroll to position [182, 0]
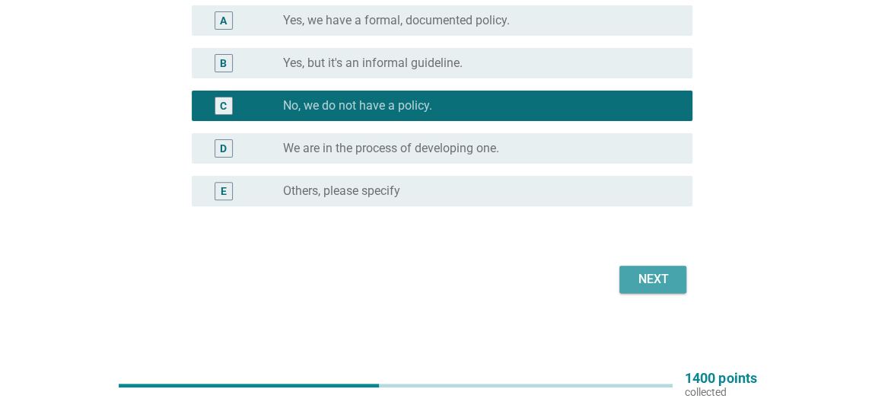
click at [636, 276] on div "Next" at bounding box center [653, 279] width 43 height 18
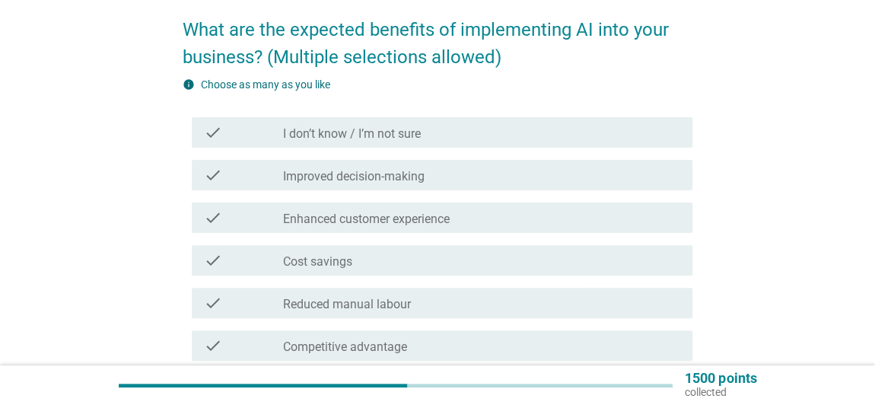
scroll to position [138, 0]
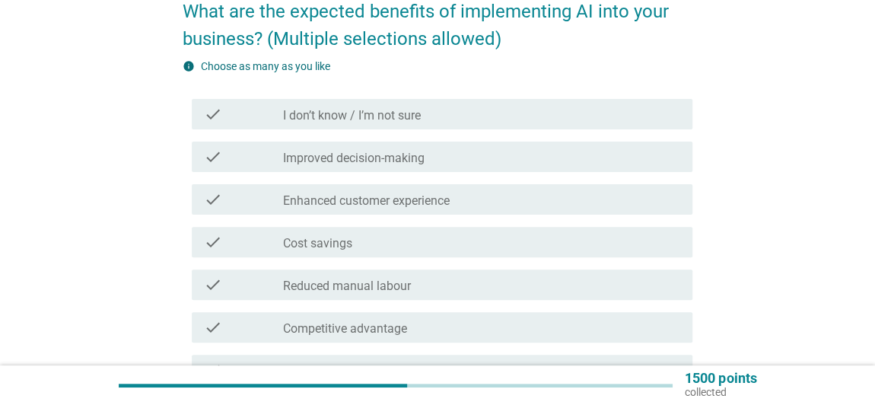
click at [379, 162] on label "Improved decision-making" at bounding box center [354, 158] width 142 height 15
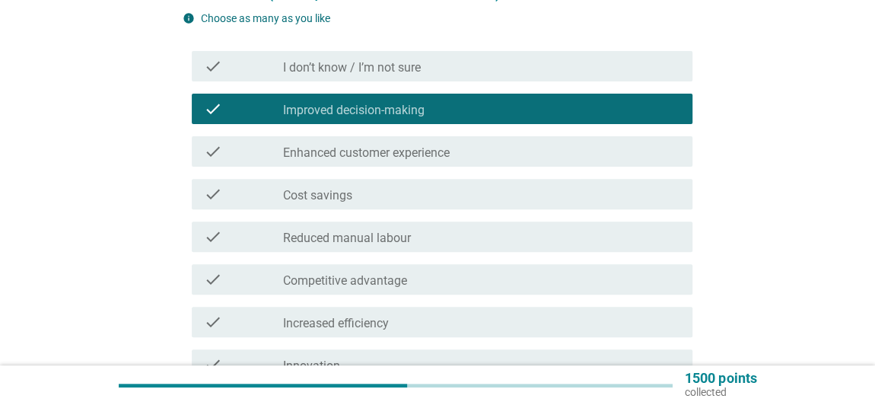
scroll to position [207, 0]
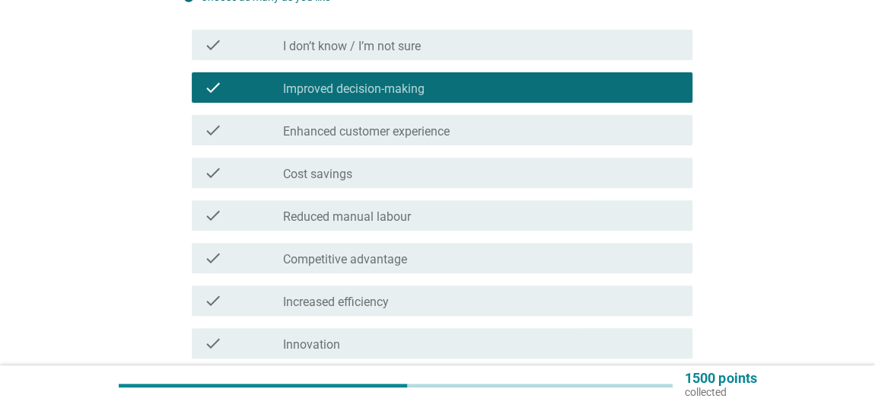
click at [358, 300] on label "Increased efficiency" at bounding box center [336, 302] width 106 height 15
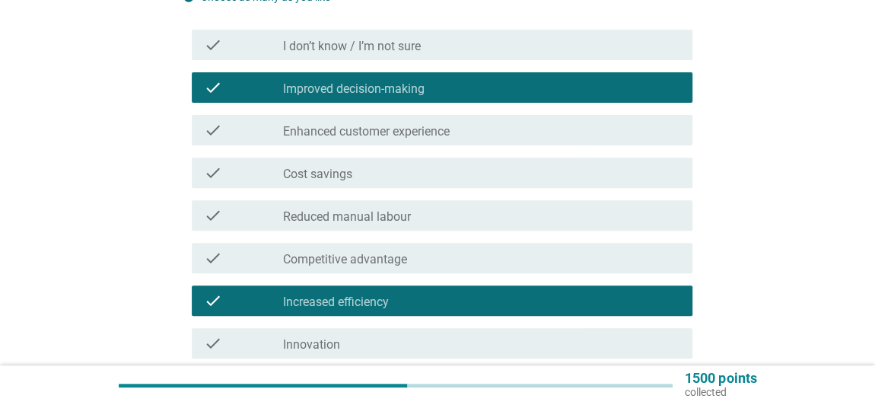
scroll to position [346, 0]
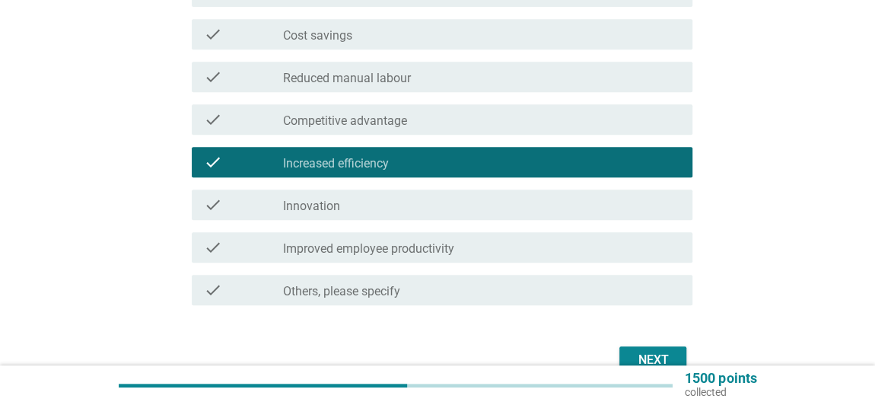
click at [632, 346] on div "Next" at bounding box center [438, 360] width 511 height 37
click at [629, 349] on button "Next" at bounding box center [653, 359] width 67 height 27
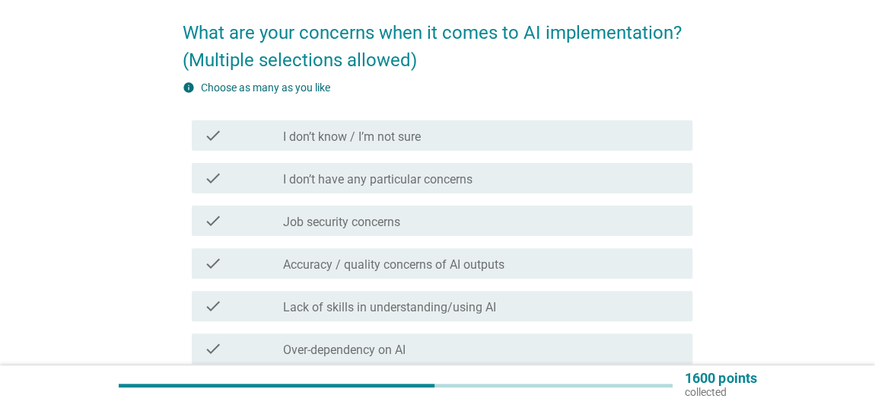
scroll to position [138, 0]
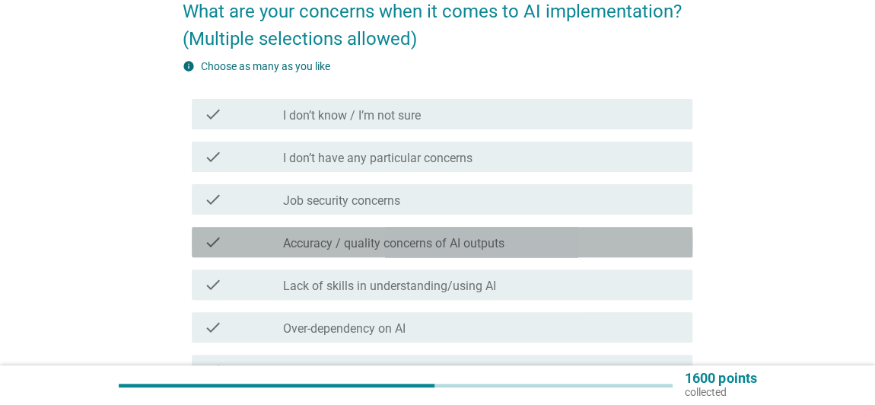
click at [356, 243] on label "Accuracy / quality concerns of AI outputs" at bounding box center [393, 243] width 221 height 15
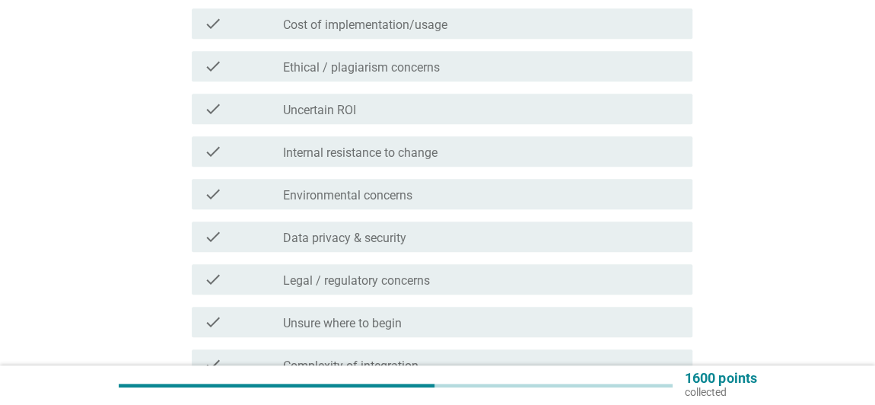
scroll to position [682, 0]
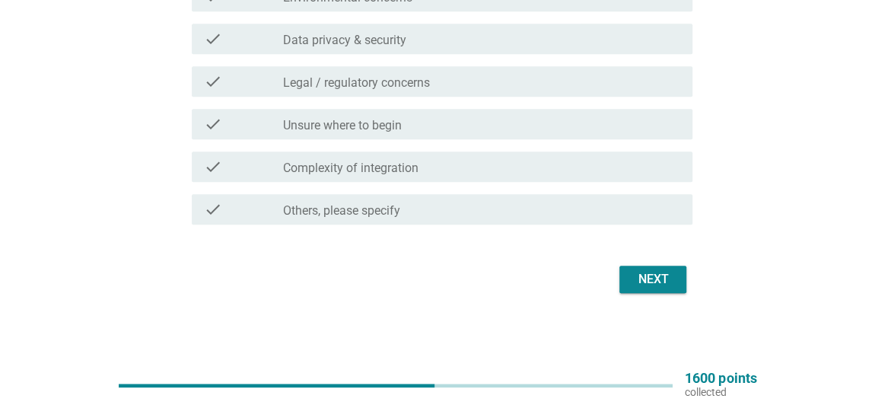
click at [664, 289] on button "Next" at bounding box center [653, 279] width 67 height 27
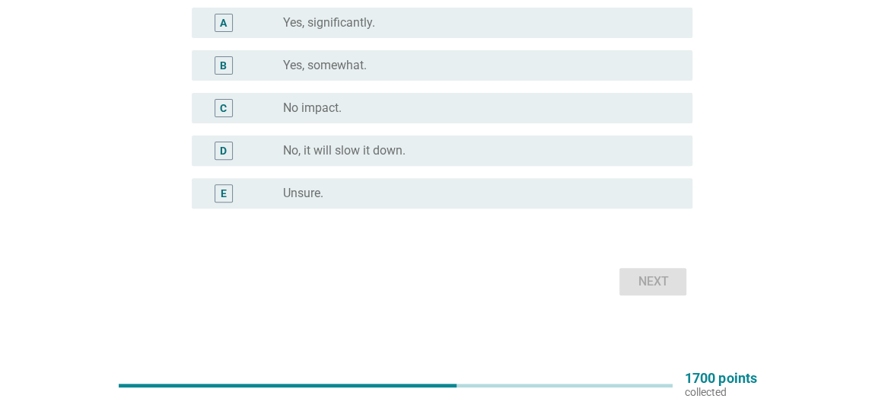
scroll to position [138, 0]
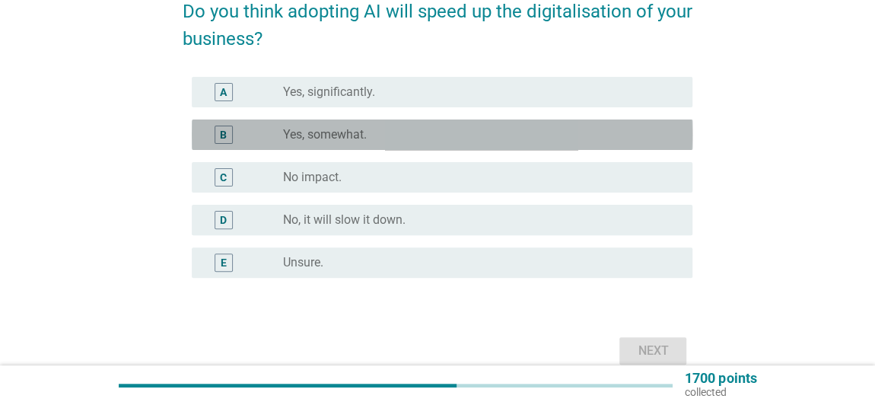
click at [331, 127] on label "Yes, somewhat." at bounding box center [325, 134] width 84 height 15
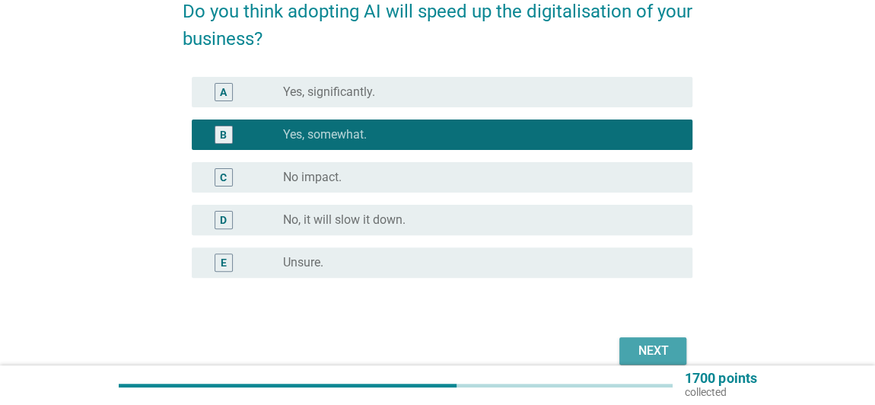
click at [648, 343] on div "Next" at bounding box center [653, 351] width 43 height 18
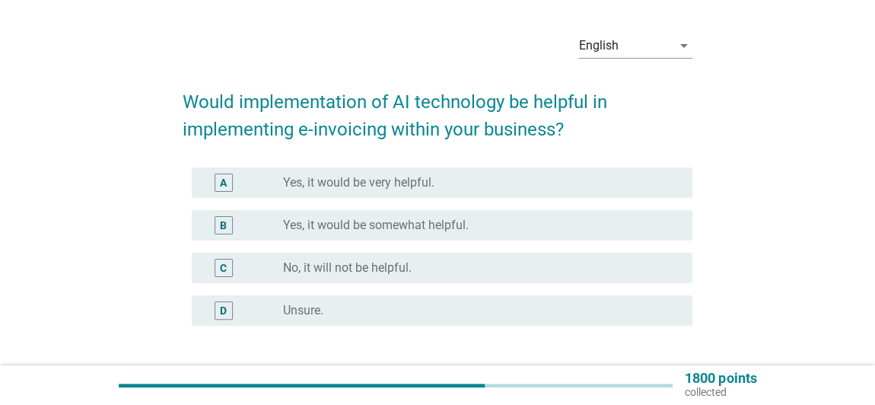
scroll to position [69, 0]
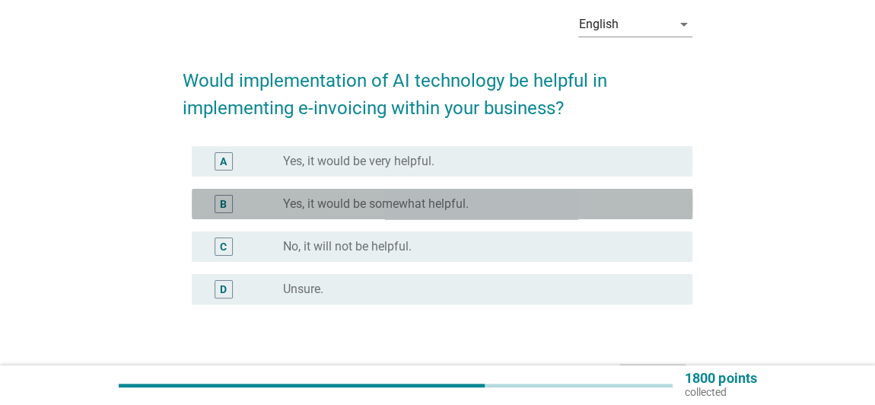
click at [389, 206] on label "Yes, it would be somewhat helpful." at bounding box center [376, 203] width 186 height 15
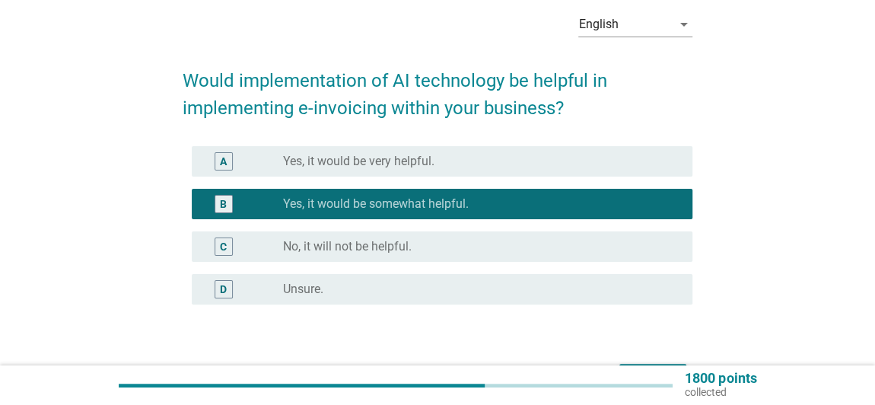
scroll to position [167, 0]
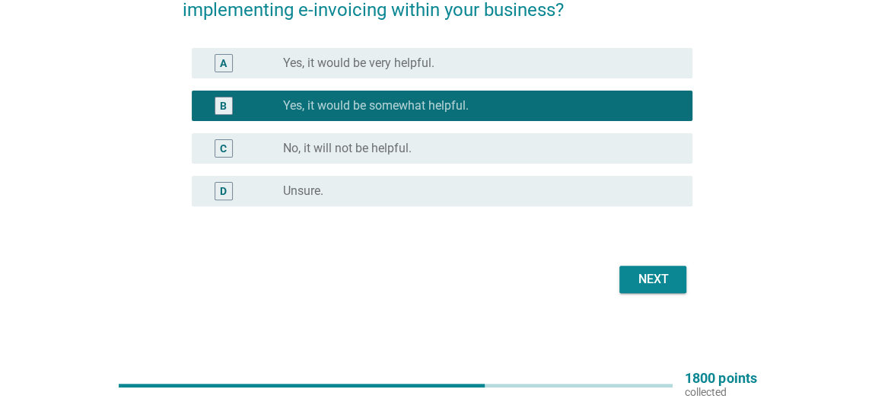
click at [648, 289] on button "Next" at bounding box center [653, 279] width 67 height 27
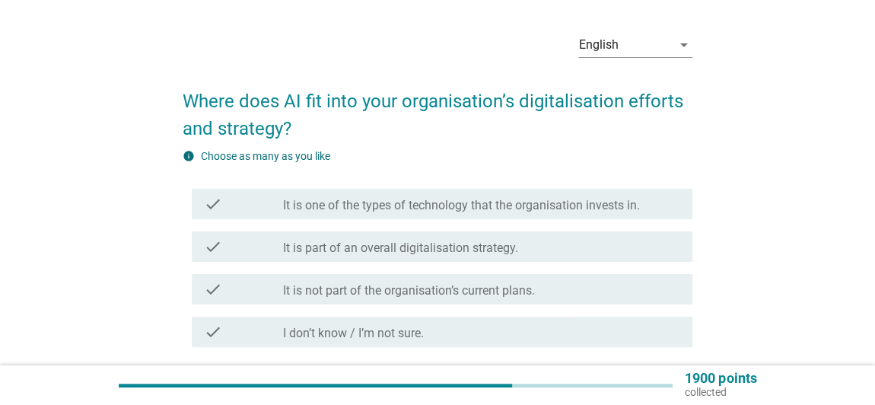
scroll to position [69, 0]
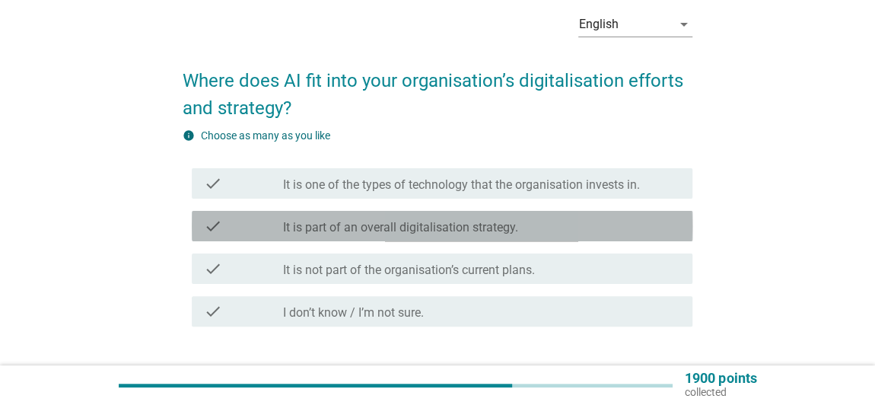
click at [438, 217] on div "check_box_outline_blank It is part of an overall digitalisation strategy." at bounding box center [481, 226] width 397 height 18
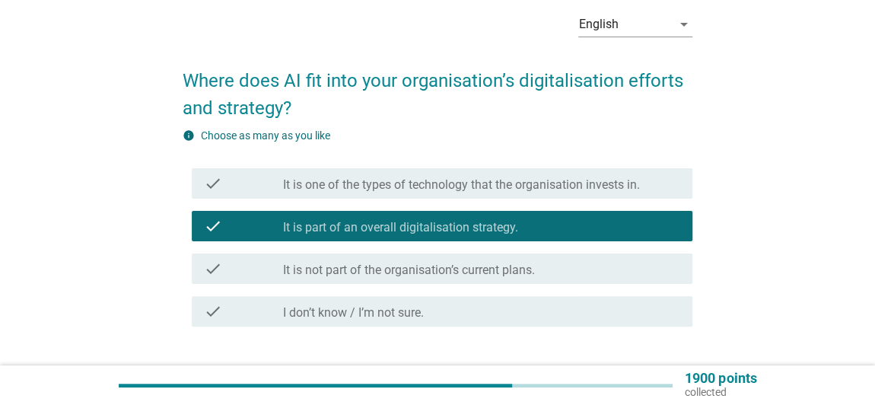
scroll to position [138, 0]
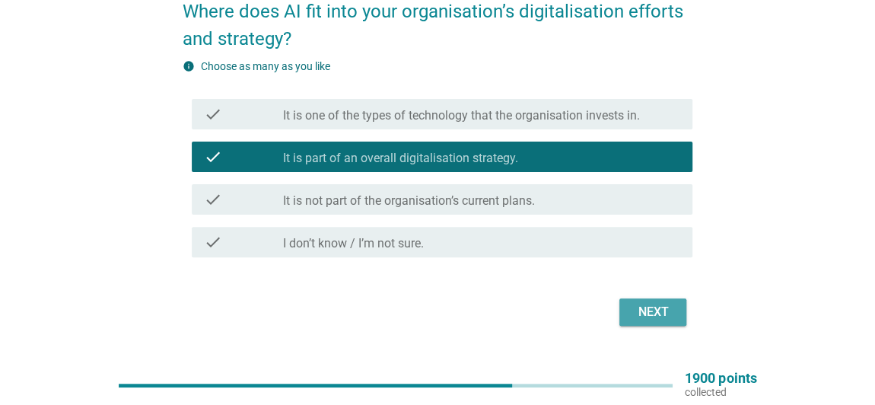
click at [633, 300] on button "Next" at bounding box center [653, 311] width 67 height 27
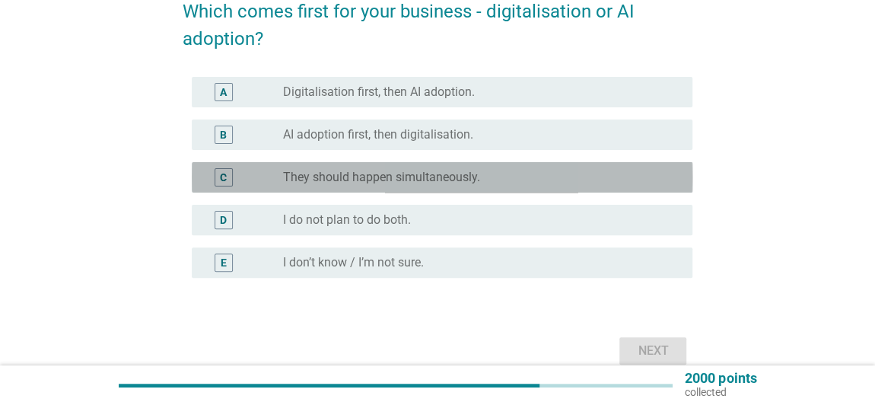
click at [349, 182] on label "They should happen simultaneously." at bounding box center [381, 177] width 197 height 15
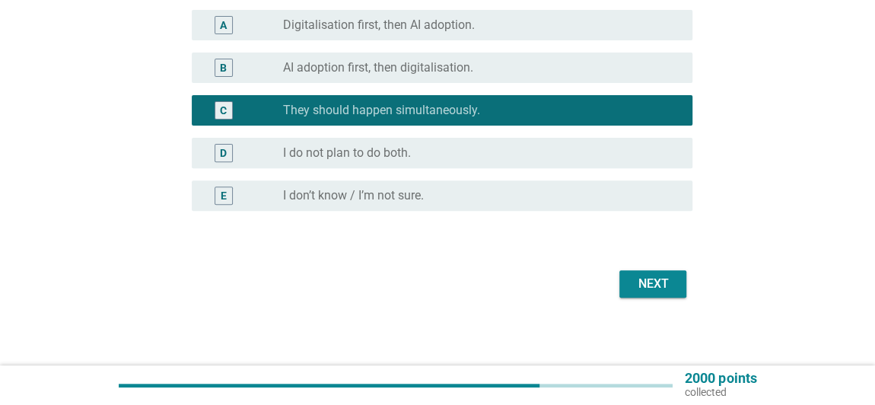
scroll to position [207, 0]
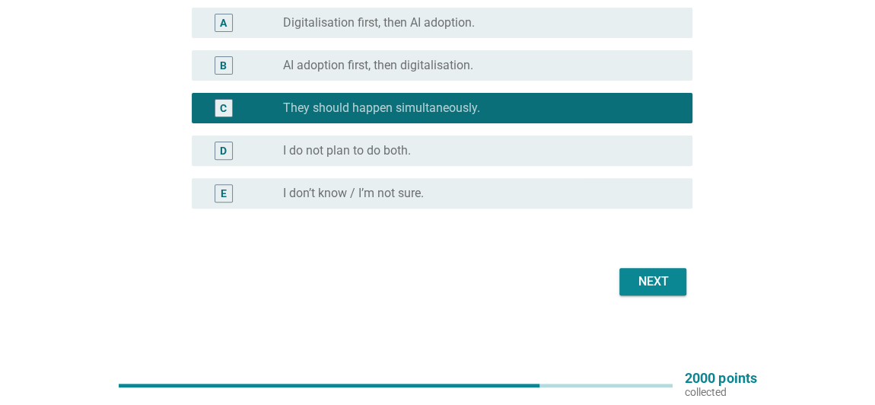
click at [634, 288] on div "Next" at bounding box center [653, 281] width 43 height 18
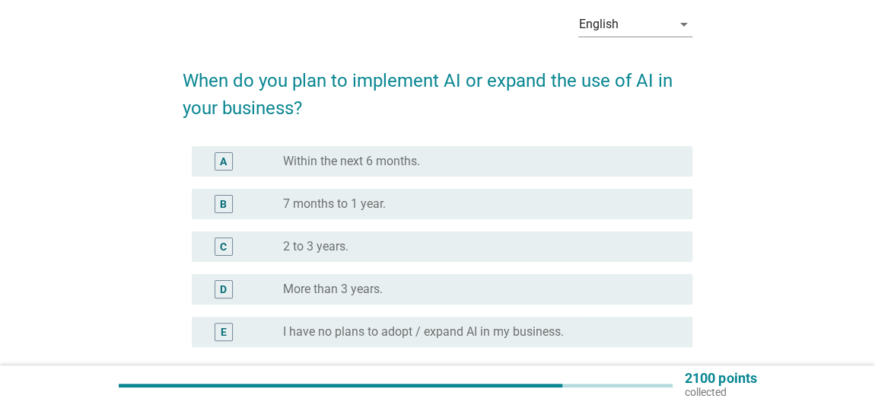
scroll to position [138, 0]
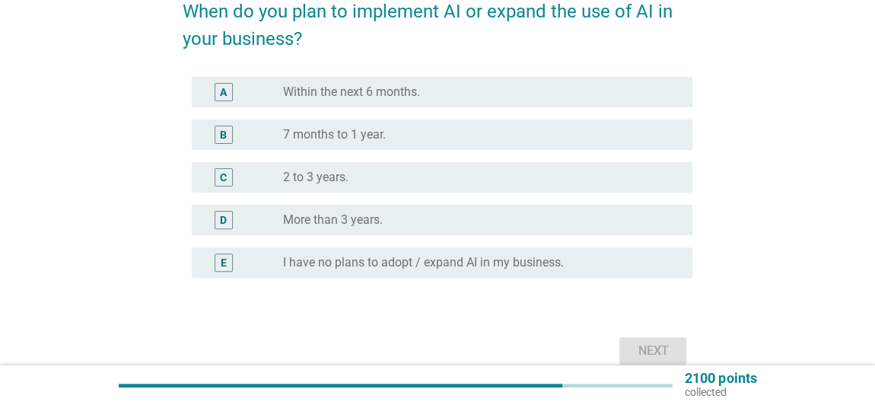
click at [358, 137] on label "7 months to 1 year." at bounding box center [334, 134] width 103 height 15
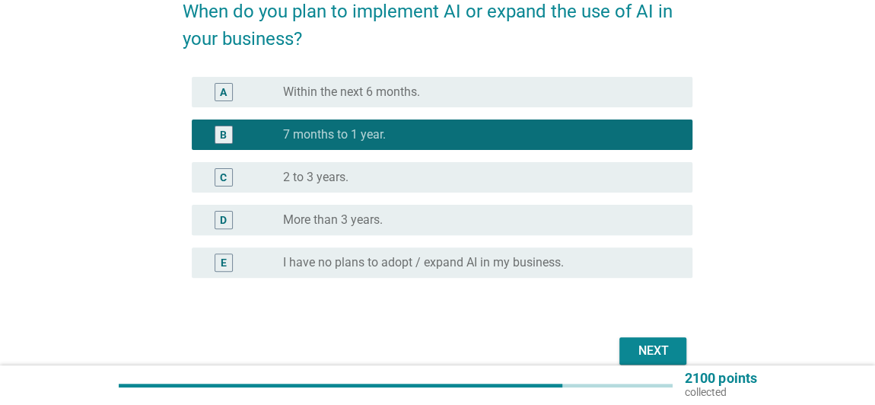
click at [658, 351] on div "Next" at bounding box center [653, 351] width 43 height 18
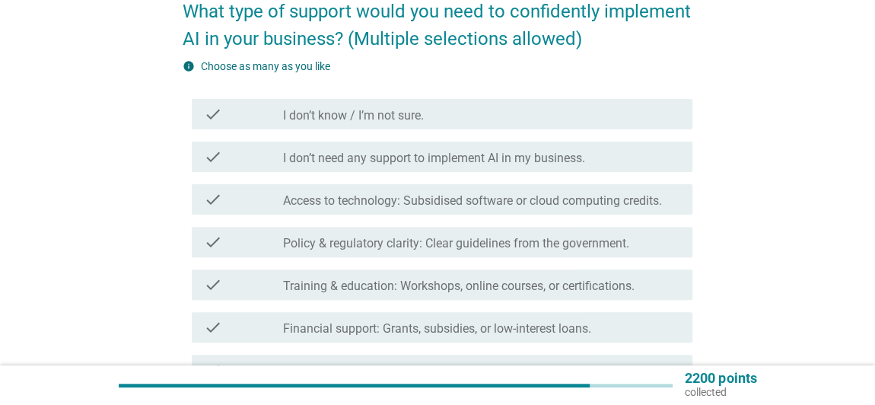
click at [344, 206] on label "Access to technology: Subsidised software or cloud computing credits." at bounding box center [472, 200] width 379 height 15
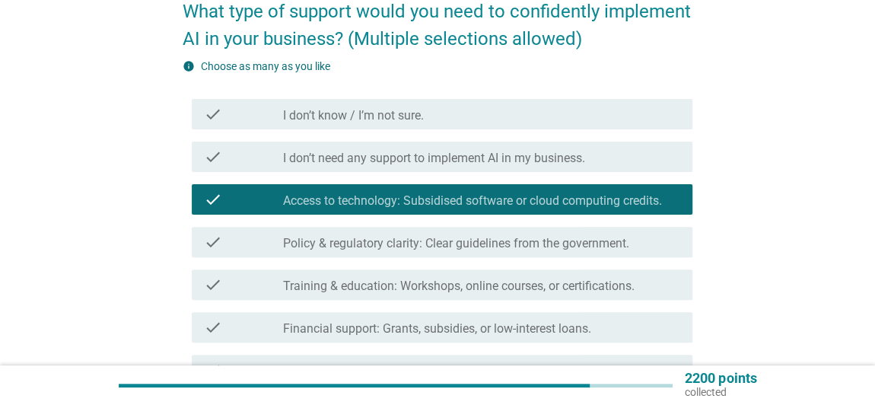
scroll to position [207, 0]
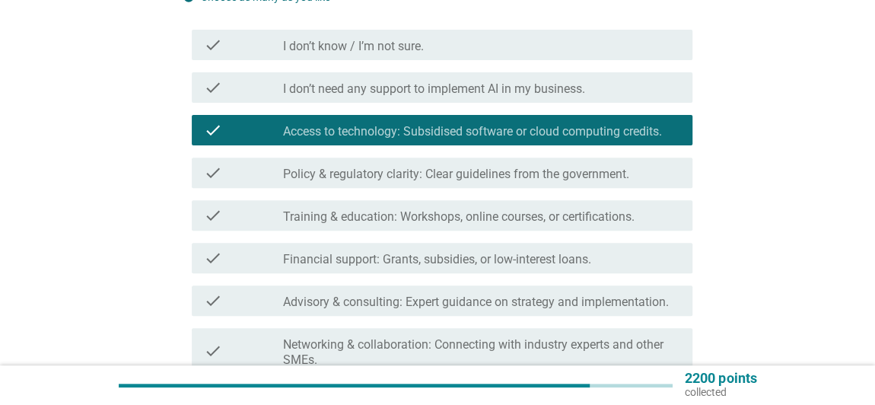
click at [345, 217] on label "Training & education: Workshops, online courses, or certifications." at bounding box center [459, 216] width 352 height 15
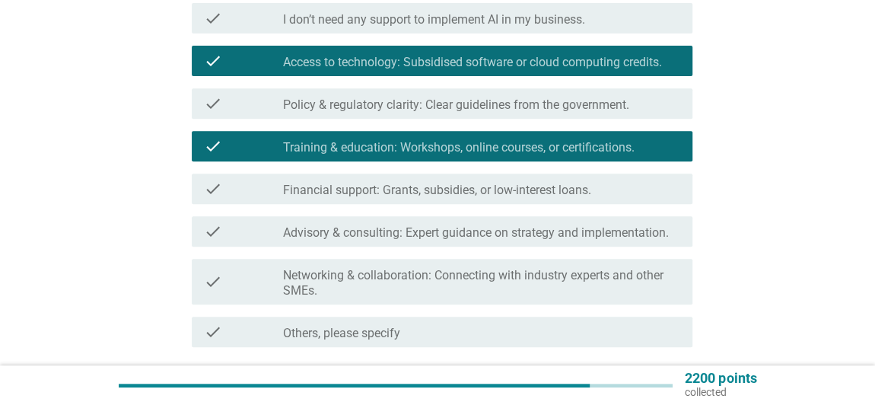
scroll to position [399, 0]
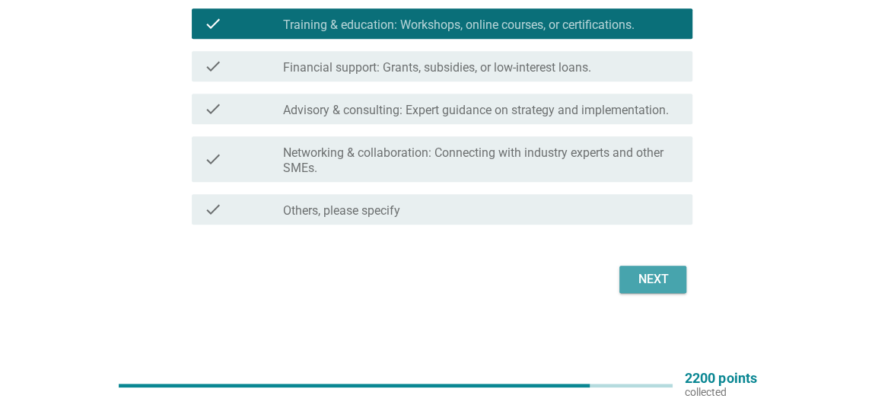
click at [654, 284] on div "Next" at bounding box center [653, 279] width 43 height 18
